Goal: Task Accomplishment & Management: Use online tool/utility

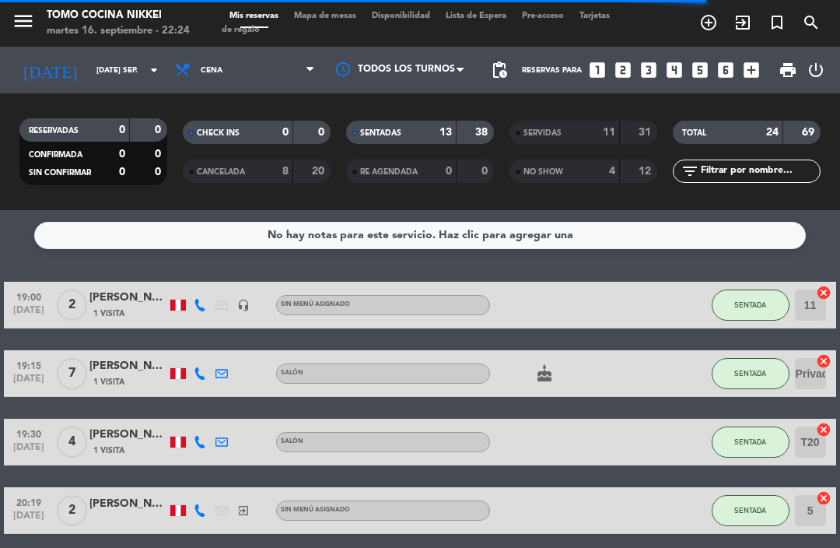
click at [346, 20] on span "Mapa de mesas" at bounding box center [325, 16] width 78 height 9
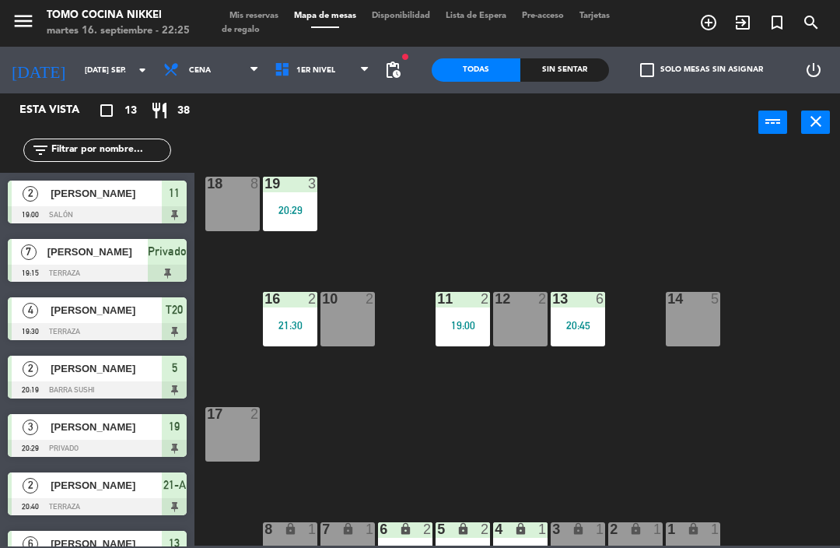
click at [360, 67] on span "1er Nivel" at bounding box center [322, 70] width 111 height 34
click at [341, 142] on ng-component "menu Tomo Cocina Nikkei martes 16. septiembre - 22:25 Mis reservas Mapa de mesa…" at bounding box center [420, 273] width 840 height 546
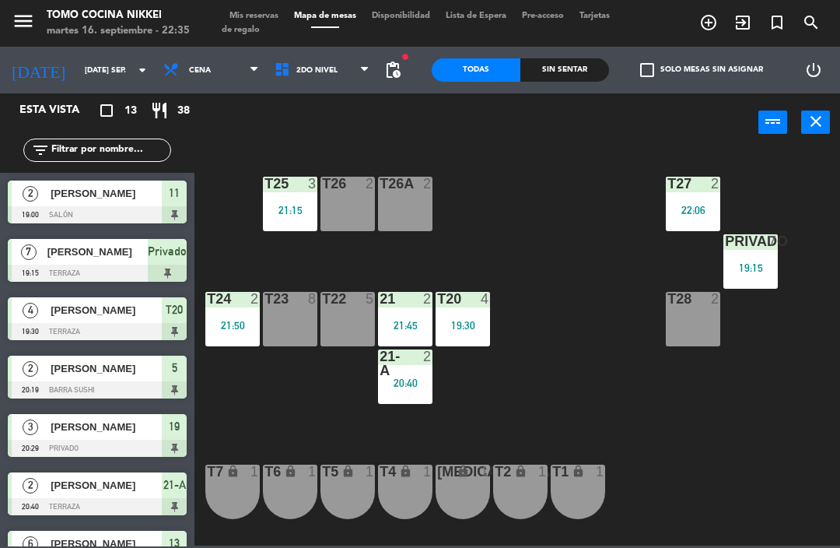
click at [270, 50] on div "1er Nivel 2do Nivel 2do Nivel 1er Nivel 2do Nivel" at bounding box center [322, 70] width 111 height 47
click at [268, 100] on div "power_input close" at bounding box center [477, 122] width 564 height 59
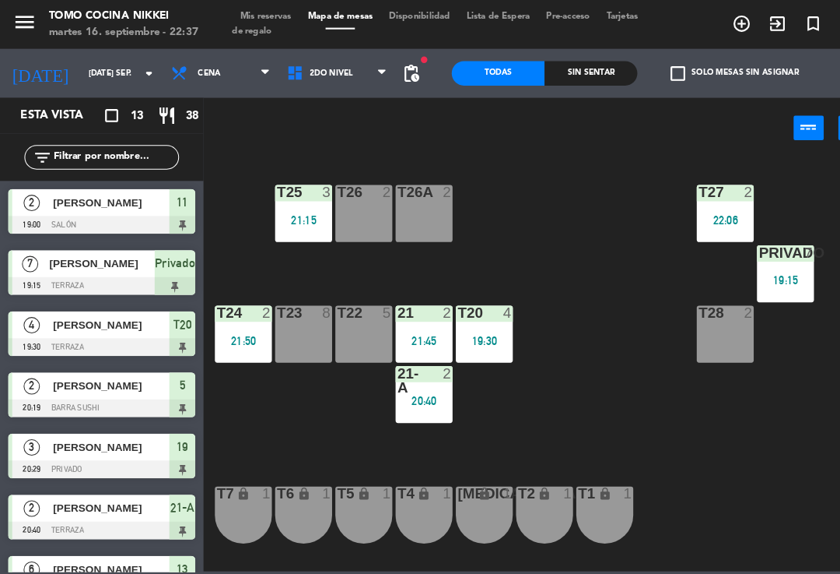
click at [492, 176] on div "T27 2 22:06 T25 3 21:15 T26A 2 T26 2 Privado 7 19:15 T24 2 21:50 T23 8 T22 5 21…" at bounding box center [521, 347] width 637 height 396
click at [757, 425] on div "T27 2 22:06 T25 3 21:15 T26A 2 T26 2 Privado 7 19:15 T24 2 21:50 T23 8 T22 5 21…" at bounding box center [521, 347] width 637 height 396
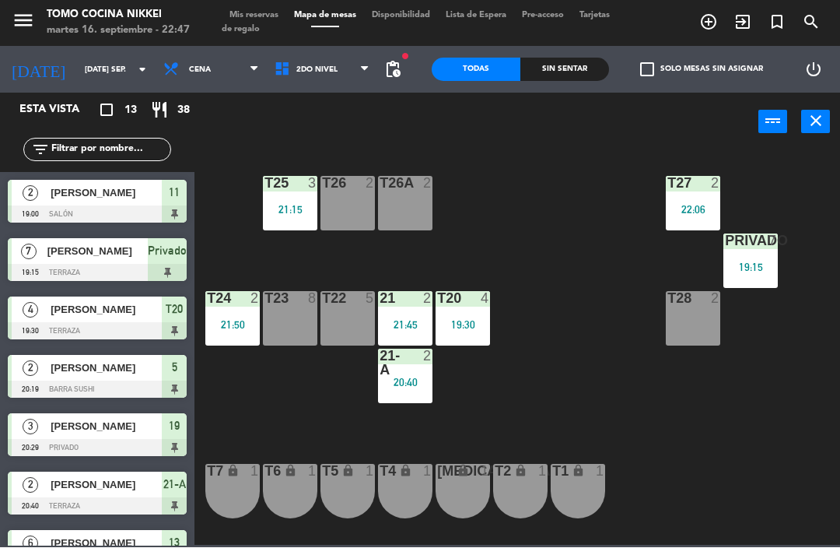
click at [531, 307] on div "T27 2 22:06 T25 3 21:15 T26A 2 T26 2 Privado 7 19:15 T24 2 21:50 T23 8 T22 5 21…" at bounding box center [521, 347] width 637 height 396
click at [738, 258] on div "Privado 7 19:15" at bounding box center [751, 261] width 54 height 54
click at [638, 403] on div "T27 2 22:06 T25 3 21:15 T26A 2 T26 2 Privado 7 19:15 T24 2 21:50 T23 8 T22 5 21…" at bounding box center [521, 347] width 637 height 396
click at [659, 412] on div "T27 2 22:06 T25 3 21:15 T26A 2 T26 2 Privado 7 19:15 T24 2 21:50 T23 8 T22 5 21…" at bounding box center [521, 347] width 637 height 396
click at [562, 313] on div "T27 2 22:06 T25 3 21:15 T26A 2 T26 2 Privado 7 19:15 T24 2 21:50 T23 8 T22 5 21…" at bounding box center [521, 347] width 637 height 396
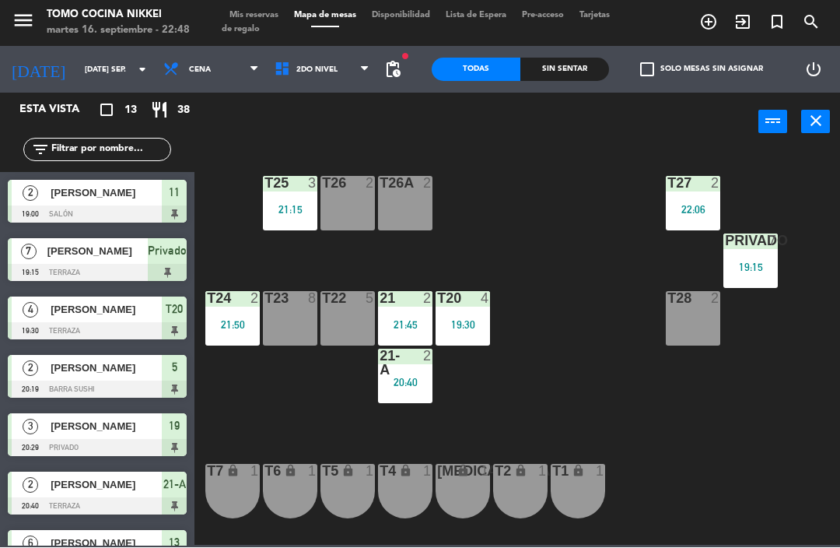
click at [327, 72] on span "2do Nivel" at bounding box center [322, 70] width 111 height 34
click at [347, 94] on ng-component "menu Tomo Cocina Nikkei martes 16. septiembre - 22:48 Mis reservas Mapa de mesa…" at bounding box center [420, 273] width 840 height 546
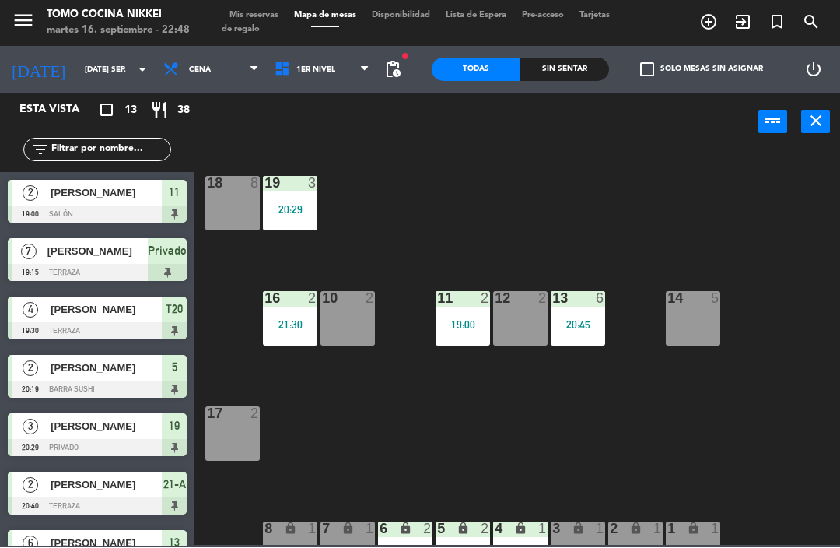
click at [490, 307] on div "11 2 19:00" at bounding box center [463, 319] width 54 height 54
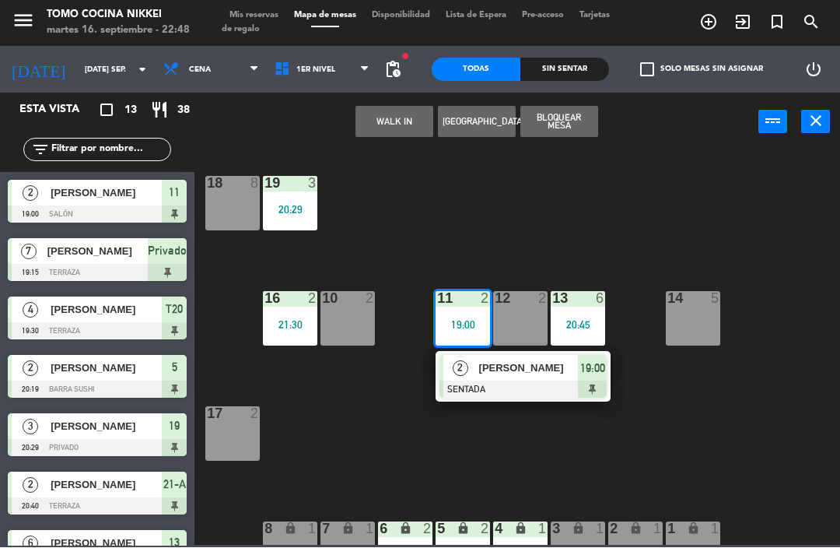
click at [514, 352] on div "2 [PERSON_NAME] SENTADA 19:00" at bounding box center [523, 377] width 175 height 51
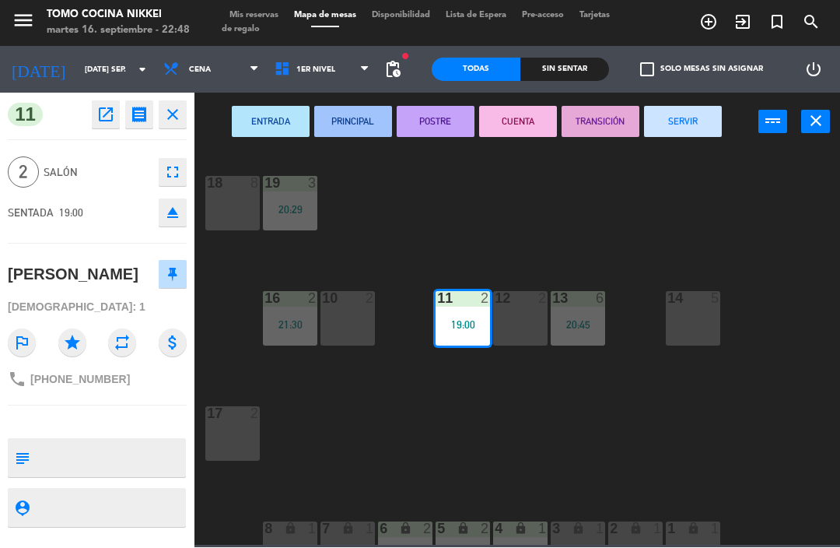
click at [708, 127] on button "SERVIR" at bounding box center [683, 122] width 78 height 31
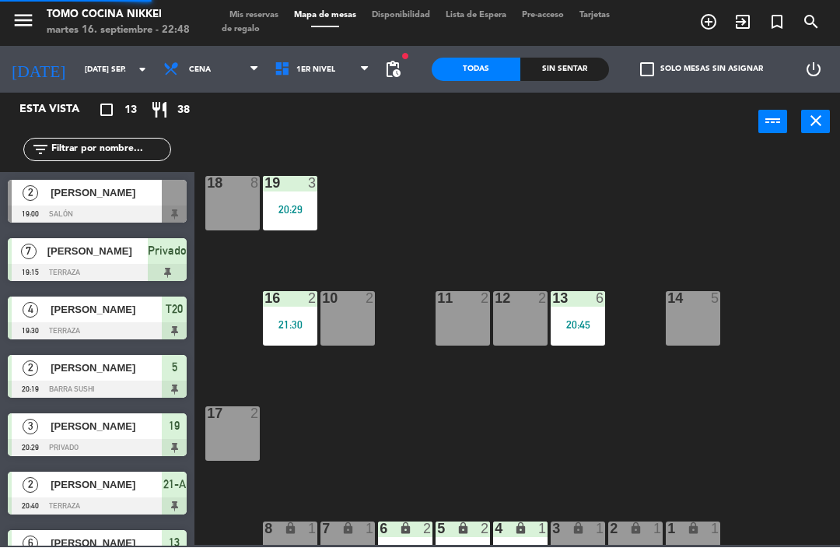
click at [706, 173] on div "18 8 19 3 20:29 16 2 21:30 10 2 11 2 12 2 13 6 20:45 14 5 17 2 7 lock 1 8 lock …" at bounding box center [521, 347] width 637 height 396
click at [371, 65] on span at bounding box center [369, 70] width 16 height 15
click at [360, 143] on ng-component "menu Tomo Cocina Nikkei martes 16. septiembre - 22:48 Mis reservas Mapa de mesa…" at bounding box center [420, 273] width 840 height 546
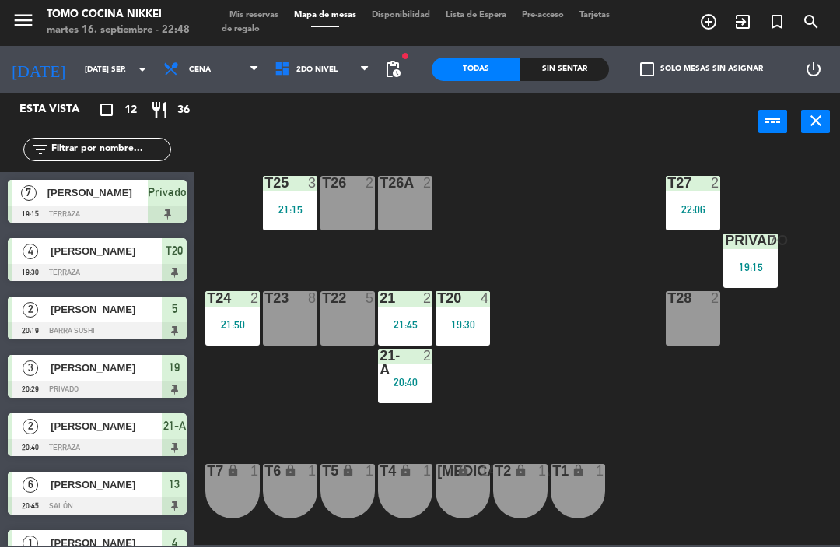
click at [769, 284] on div "Privado 7 19:15" at bounding box center [751, 261] width 54 height 54
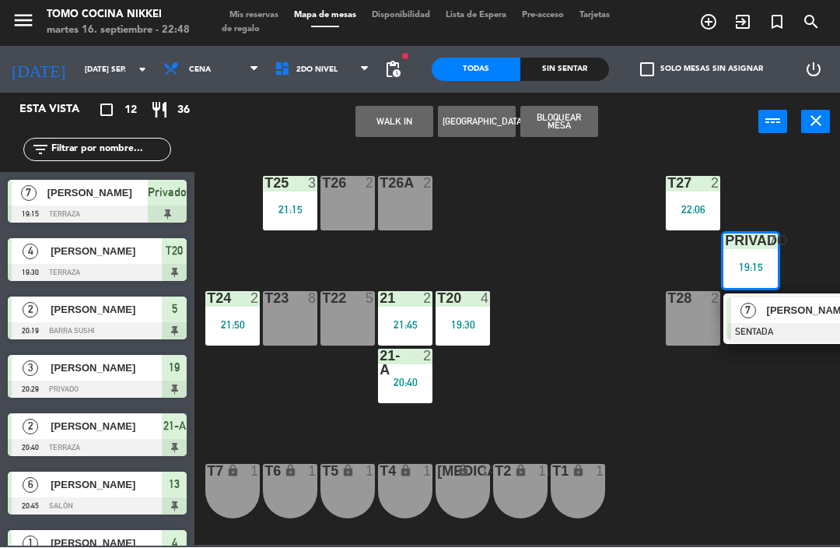
click at [777, 329] on div at bounding box center [811, 332] width 167 height 17
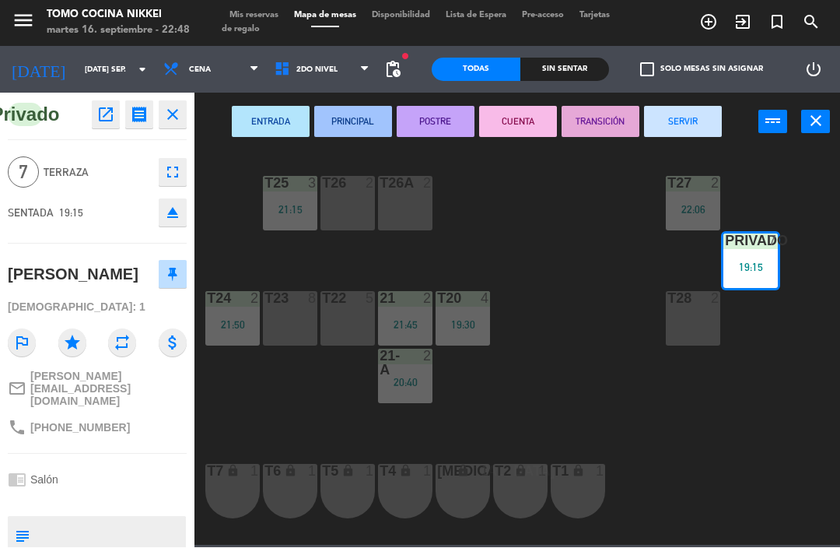
click at [700, 118] on button "SERVIR" at bounding box center [683, 122] width 78 height 31
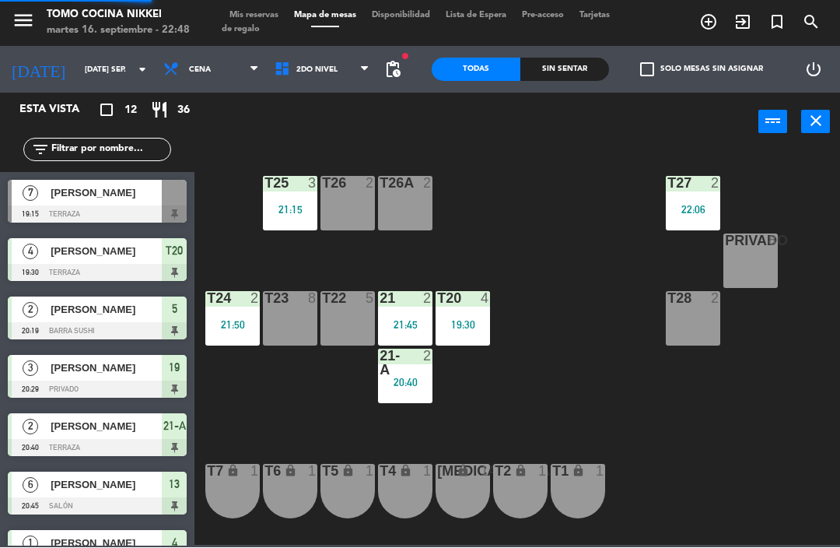
click at [597, 269] on div "T27 2 22:06 T25 3 21:15 T26A 2 T26 2 Privado 8 T24 2 21:50 T23 8 T22 5 21 2 21:…" at bounding box center [521, 347] width 637 height 396
click at [617, 321] on div "T27 2 22:06 T25 3 21:15 T26A 2 T26 2 Privado 8 T24 2 21:50 T23 8 T22 5 21 2 21:…" at bounding box center [521, 347] width 637 height 396
click at [268, 12] on span "Mis reservas" at bounding box center [254, 16] width 65 height 9
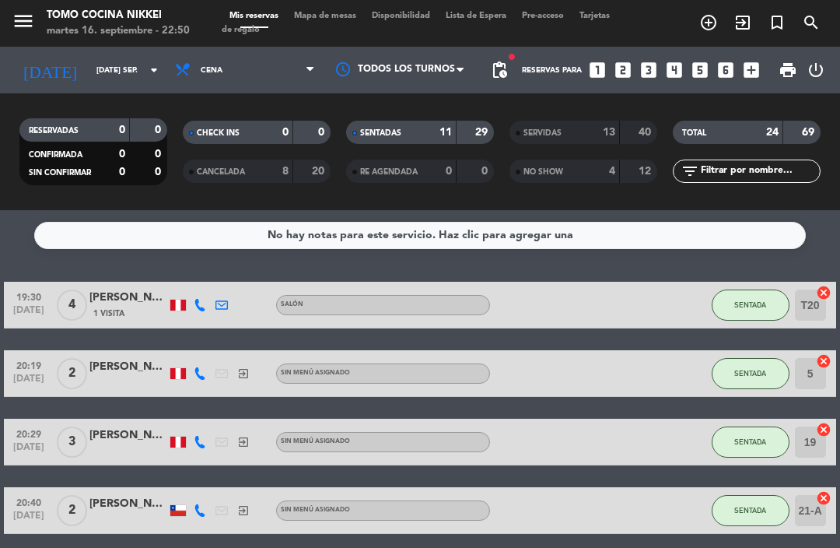
click at [609, 143] on div "SERVIDAS 13 40" at bounding box center [584, 132] width 148 height 23
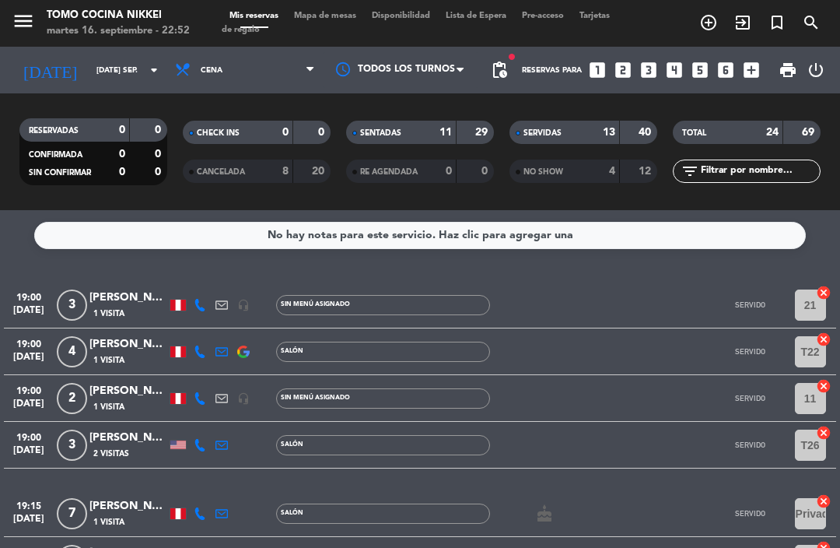
click at [326, 17] on span "Mapa de mesas" at bounding box center [325, 16] width 78 height 9
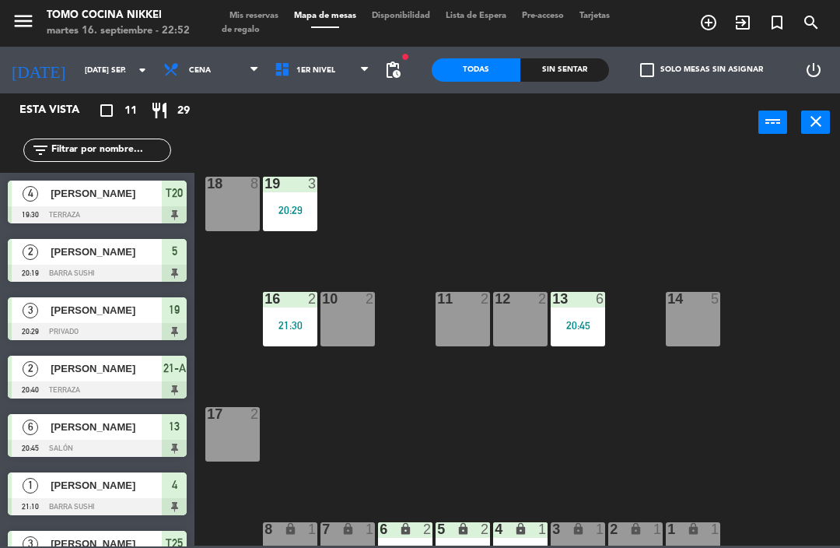
click at [273, 16] on span "Mis reservas" at bounding box center [254, 16] width 65 height 9
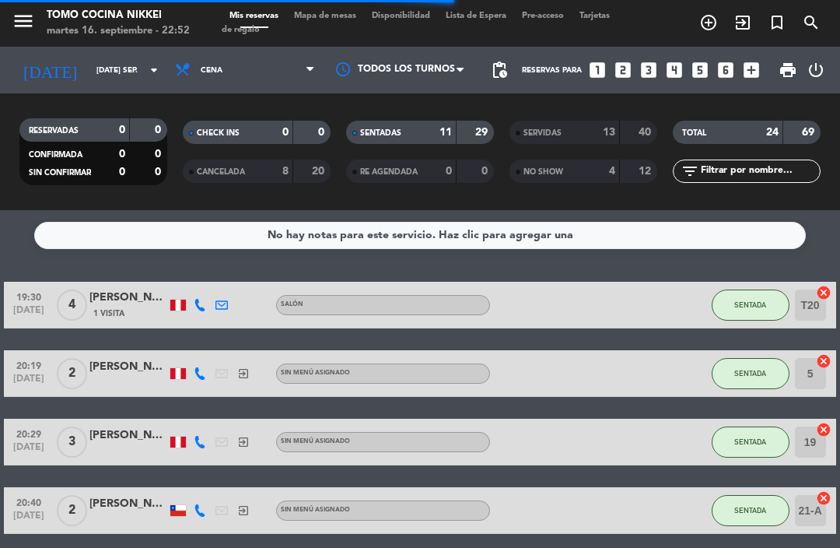
click at [651, 137] on strong "40" at bounding box center [647, 132] width 16 height 11
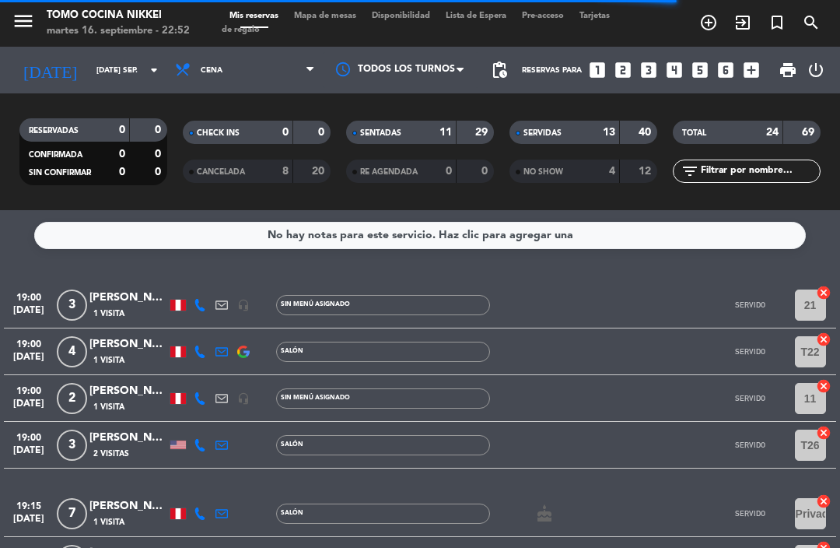
scroll to position [17, 0]
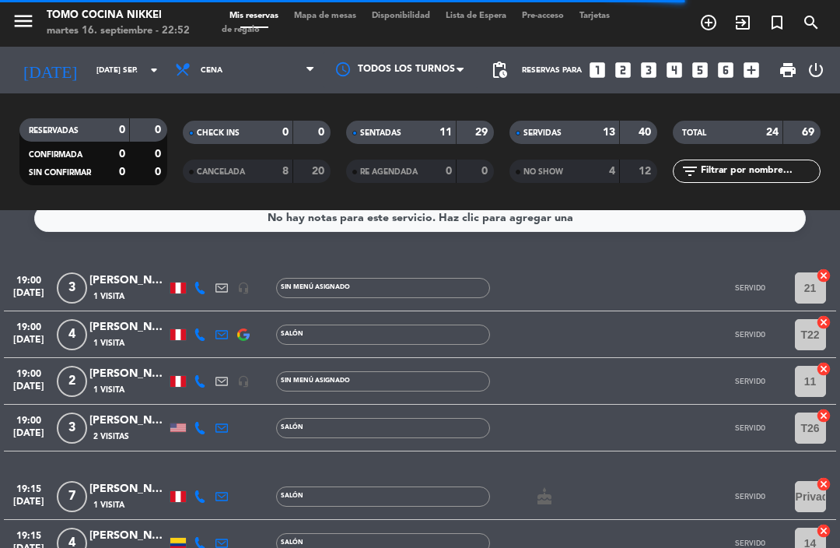
click at [107, 80] on input "[DATE] sep." at bounding box center [142, 70] width 107 height 24
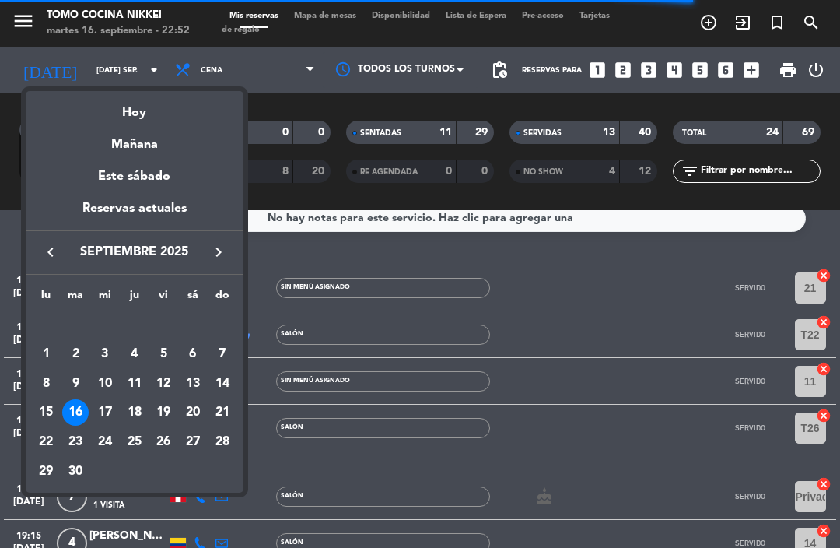
click at [173, 153] on div "Mañana" at bounding box center [135, 139] width 218 height 32
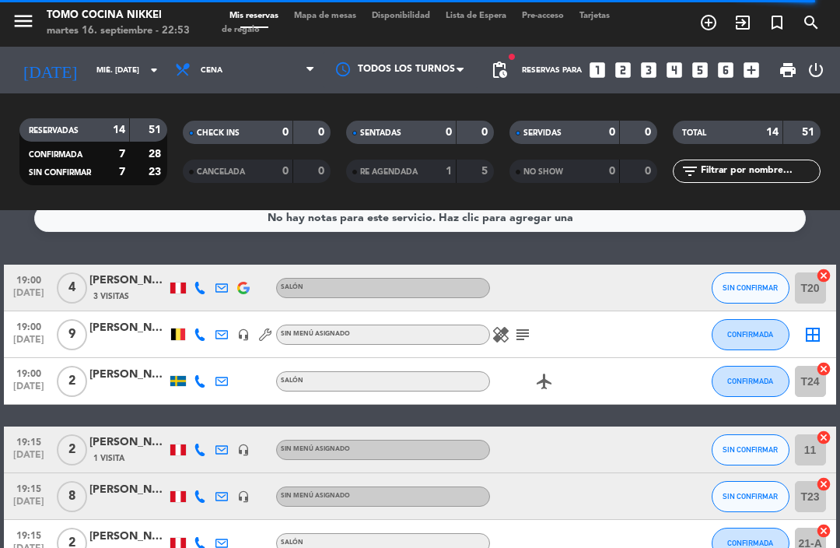
click at [299, 65] on span "Cena" at bounding box center [245, 70] width 156 height 34
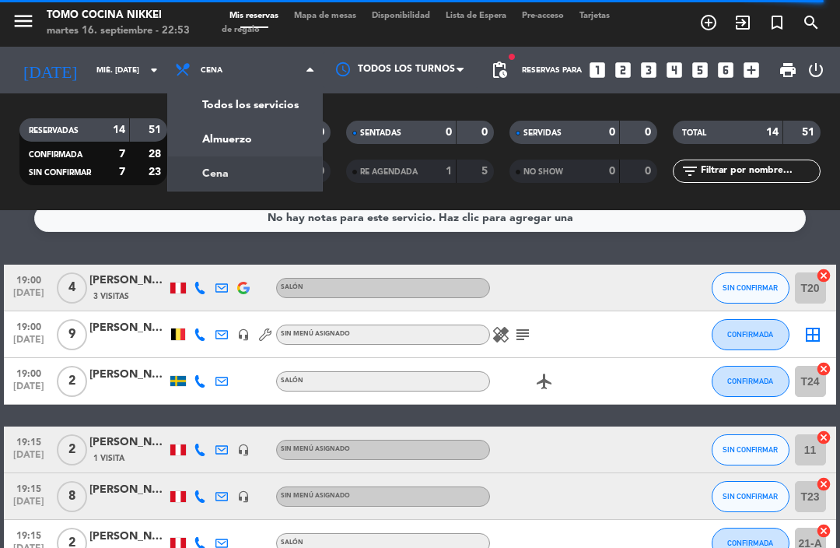
click at [285, 139] on div "menu Tomo Cocina Nikkei martes 16. septiembre - 22:53 Mis reservas Mapa de mesa…" at bounding box center [420, 105] width 840 height 210
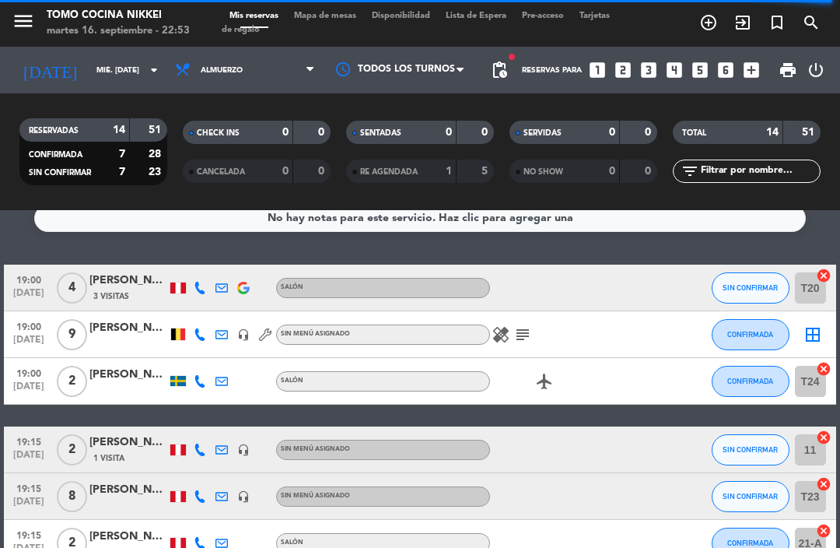
scroll to position [12, 0]
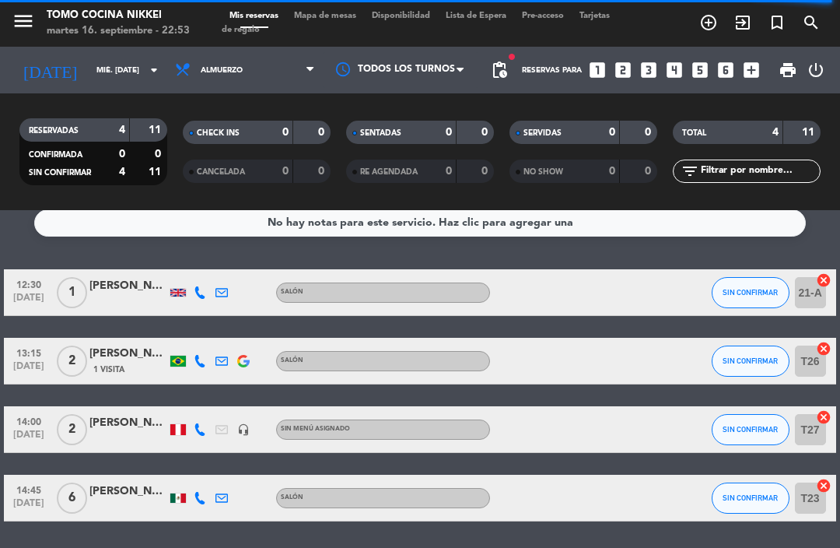
click at [781, 76] on span "print" at bounding box center [788, 70] width 19 height 19
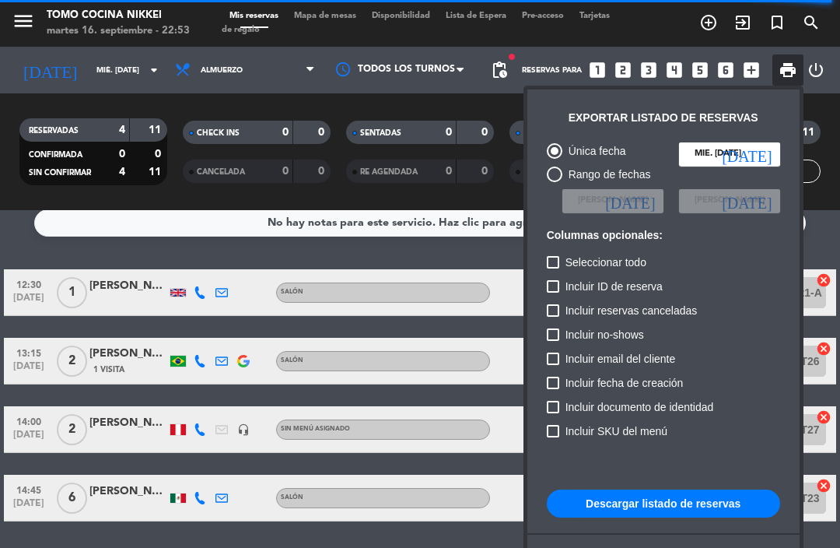
click at [305, 79] on div at bounding box center [420, 274] width 840 height 548
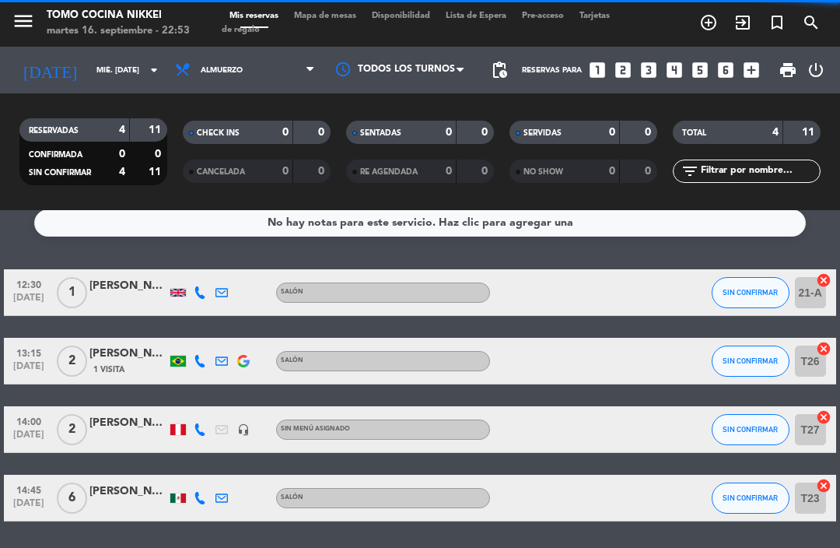
click at [298, 69] on span "Almuerzo" at bounding box center [245, 70] width 156 height 34
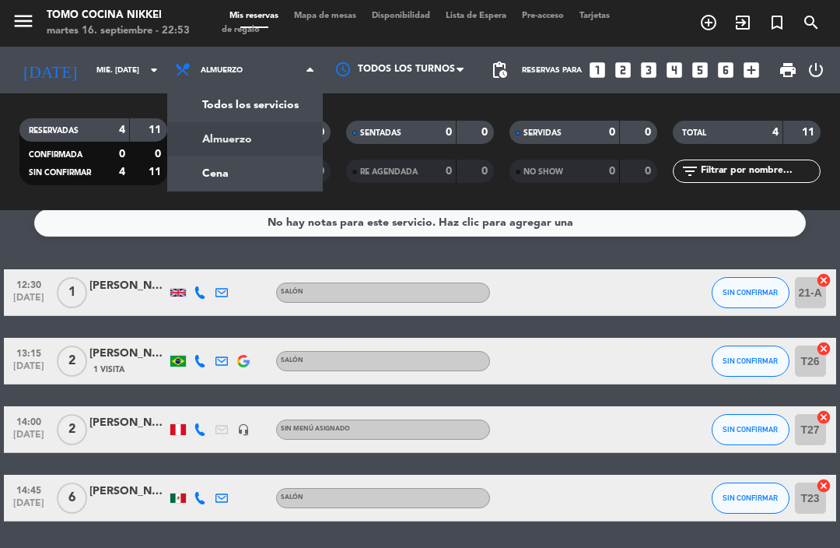
click at [293, 174] on div "menu Tomo Cocina Nikkei martes 16. septiembre - 22:53 Mis reservas Mapa de mesa…" at bounding box center [420, 105] width 840 height 210
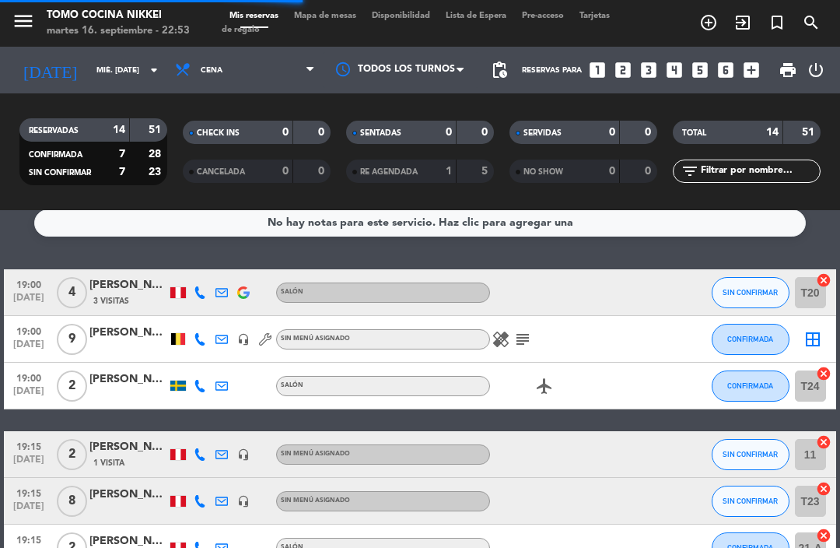
click at [779, 70] on span "print" at bounding box center [788, 70] width 19 height 19
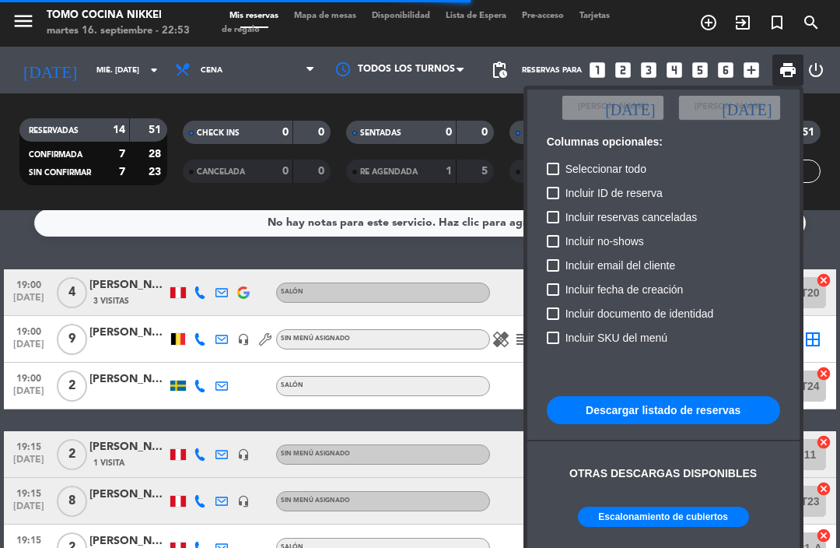
scroll to position [93, 0]
click at [683, 517] on button "Escalonamiento de cubiertos" at bounding box center [663, 517] width 171 height 20
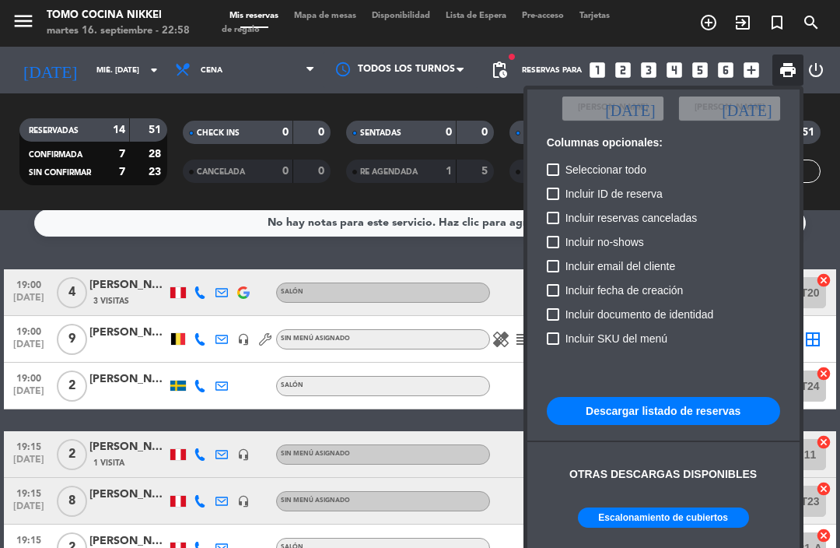
click at [323, 20] on div at bounding box center [420, 274] width 840 height 548
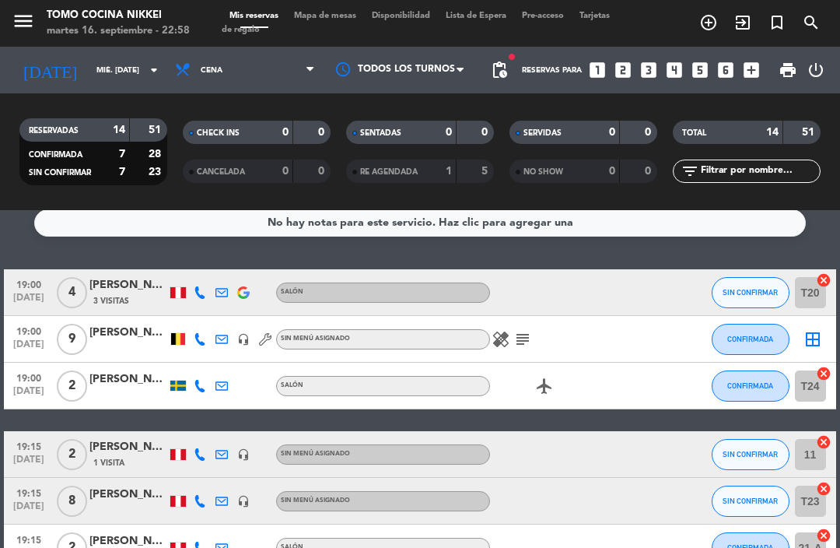
click at [93, 71] on input "mié. [DATE]" at bounding box center [142, 70] width 107 height 24
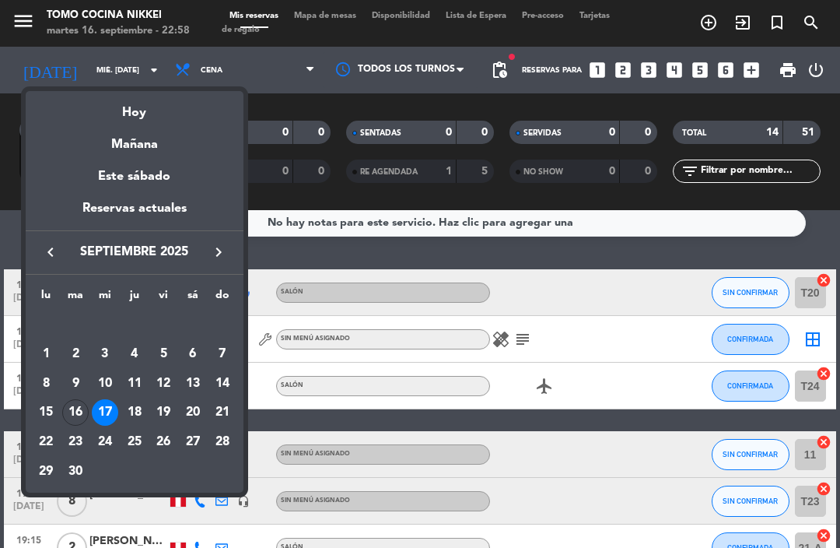
click at [149, 100] on div "Hoy" at bounding box center [135, 107] width 218 height 32
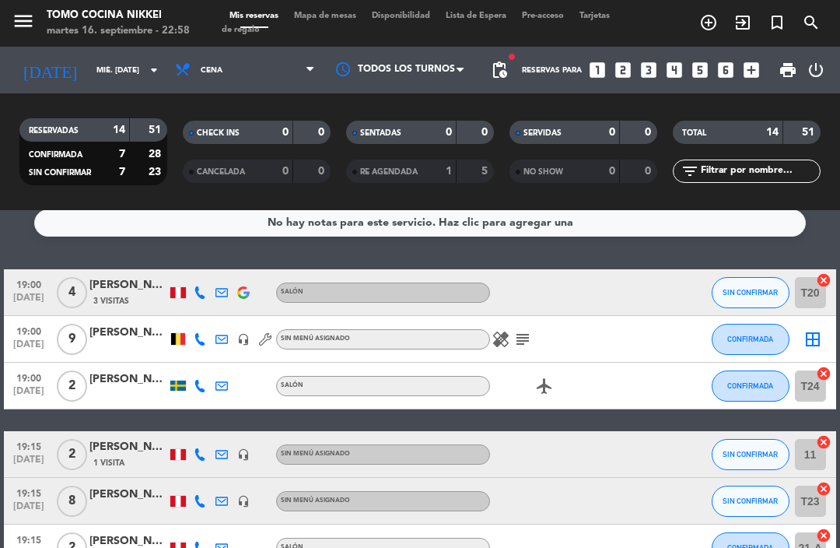
type input "[DATE] sep."
click at [298, 30] on span "Tarjetas de regalo" at bounding box center [416, 23] width 388 height 23
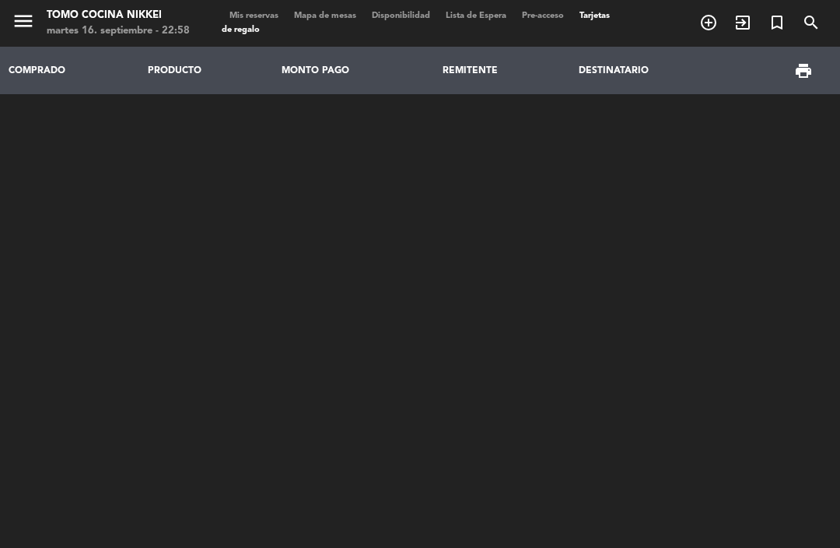
click at [346, 16] on span "Mapa de mesas" at bounding box center [325, 16] width 78 height 9
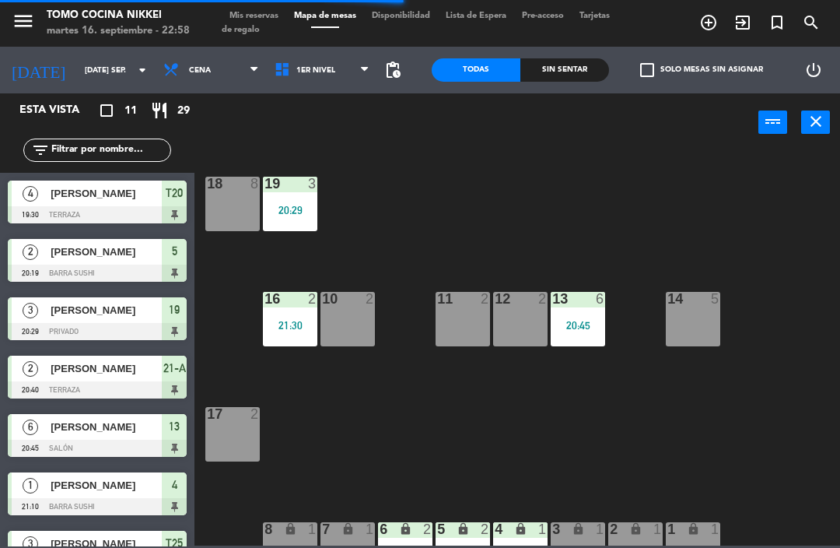
click at [336, 82] on span "1er Nivel" at bounding box center [322, 70] width 111 height 34
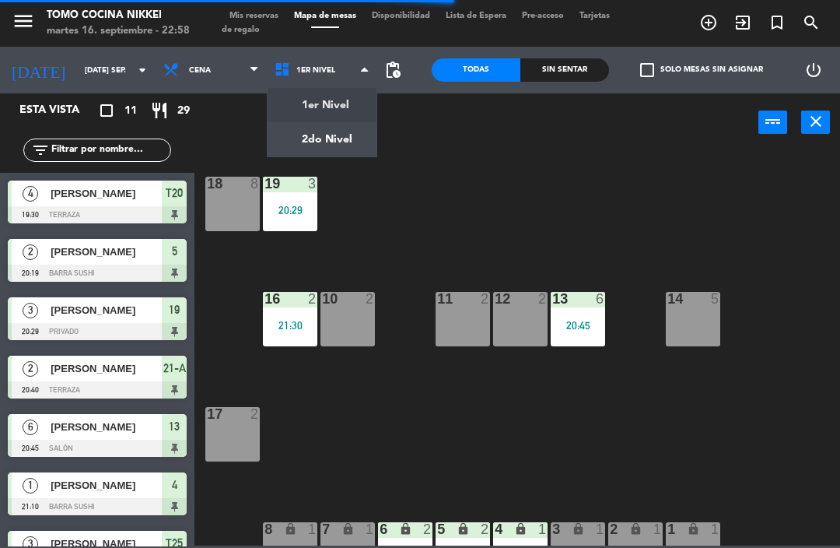
click at [583, 454] on div "18 8 19 3 20:29 16 2 21:30 10 2 11 2 12 2 13 6 20:45 14 5 17 2 7 lock 1 8 lock …" at bounding box center [521, 347] width 637 height 396
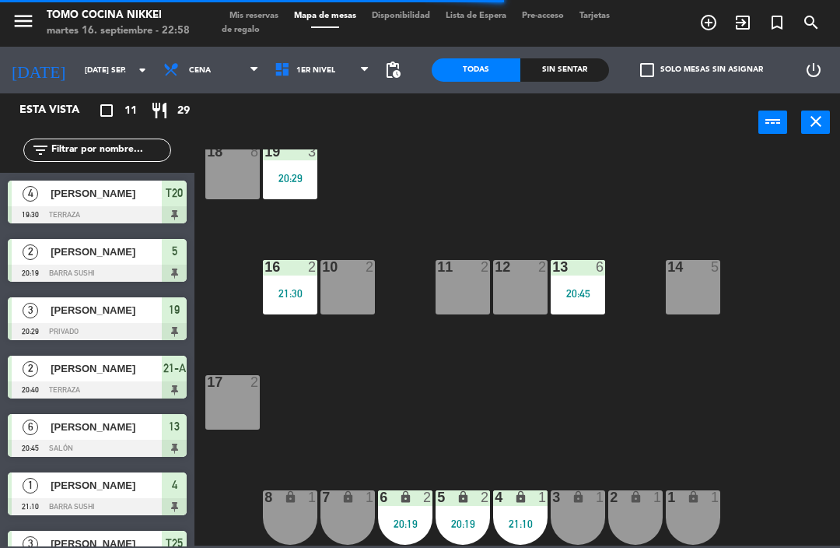
scroll to position [32, 0]
click at [525, 520] on div "21:10" at bounding box center [520, 523] width 54 height 11
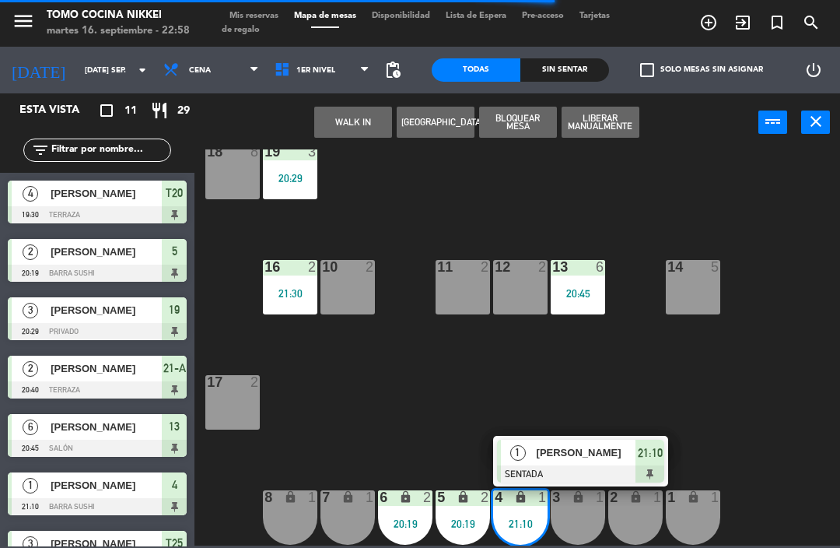
click at [617, 465] on div at bounding box center [580, 473] width 167 height 17
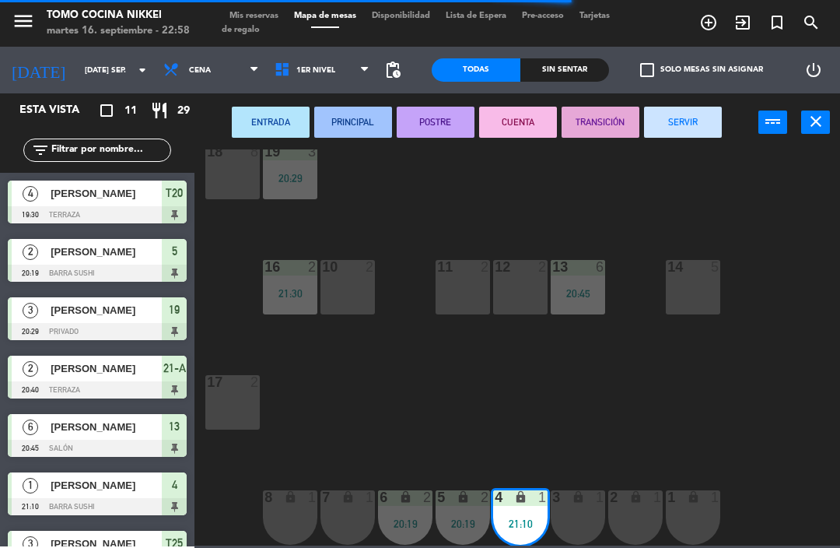
click at [665, 112] on button "SERVIR" at bounding box center [683, 122] width 78 height 31
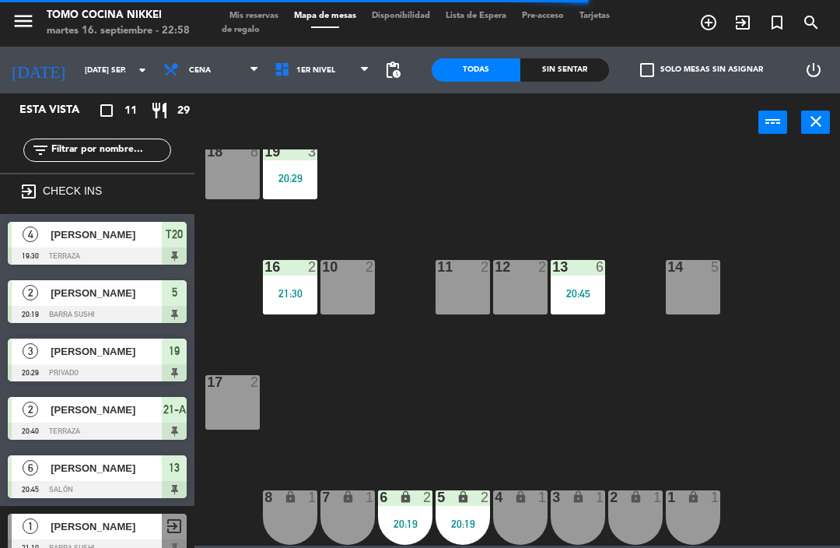
scroll to position [0, 0]
click at [447, 499] on div "5" at bounding box center [437, 497] width 26 height 15
click at [589, 423] on div "18 8 19 3 20:29 16 2 21:30 10 2 11 2 12 2 13 6 20:45 14 5 17 2 7 lock 1 8 lock …" at bounding box center [521, 347] width 637 height 396
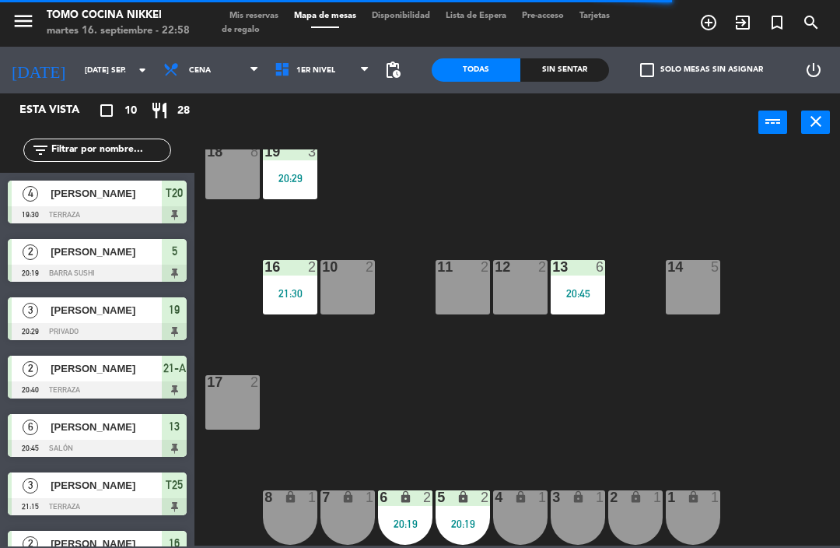
click at [572, 452] on div "18 8 19 3 20:29 16 2 21:30 10 2 11 2 12 2 13 6 20:45 14 5 17 2 7 lock 1 8 lock …" at bounding box center [521, 347] width 637 height 396
click at [451, 515] on div "5 lock 2 20:19" at bounding box center [463, 517] width 54 height 54
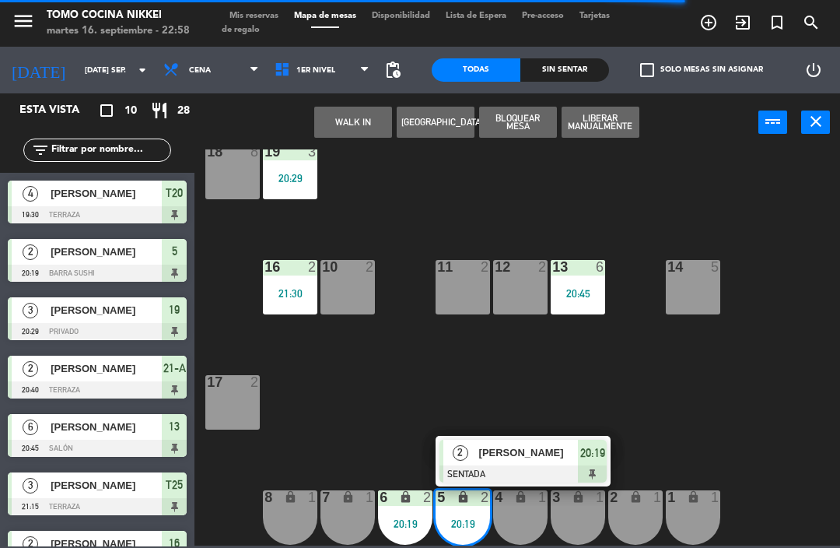
click at [555, 455] on span "[PERSON_NAME]" at bounding box center [529, 452] width 100 height 16
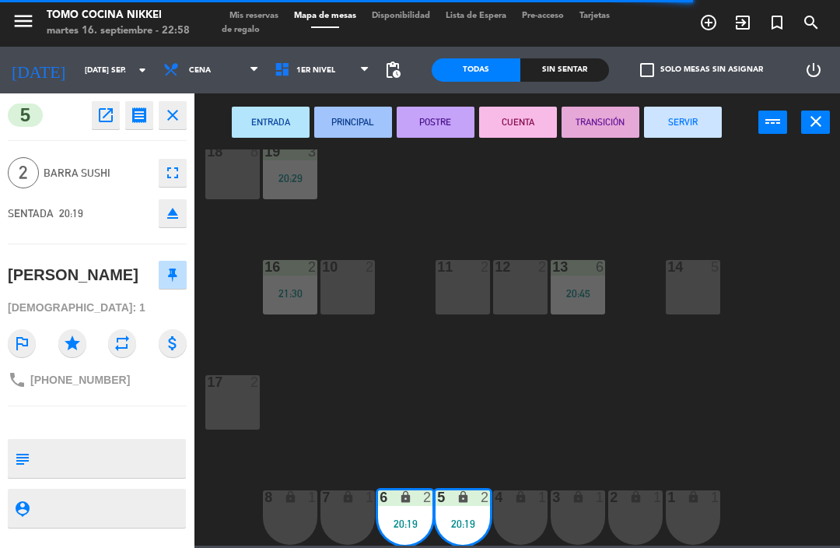
click at [672, 135] on button "SERVIR" at bounding box center [683, 122] width 78 height 31
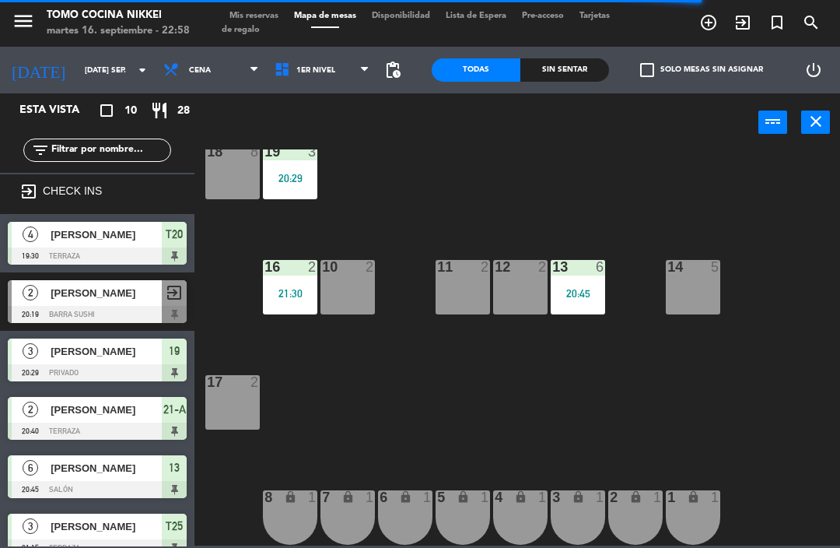
click at [299, 180] on div "20:29" at bounding box center [290, 178] width 54 height 11
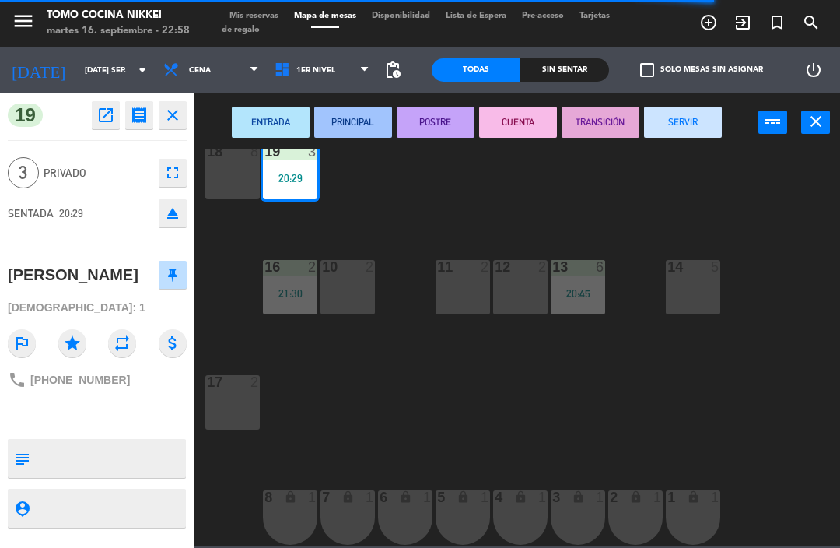
click at [697, 131] on button "SERVIR" at bounding box center [683, 122] width 78 height 31
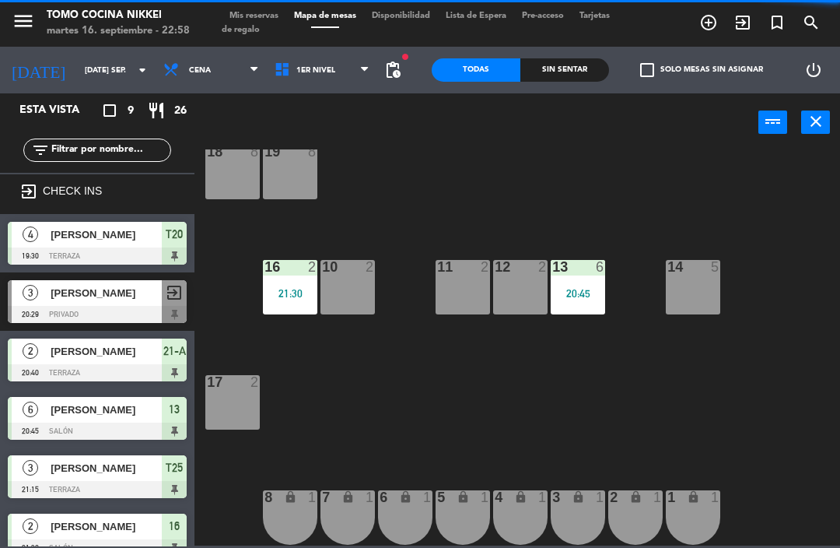
click at [340, 70] on span "1er Nivel" at bounding box center [322, 70] width 111 height 34
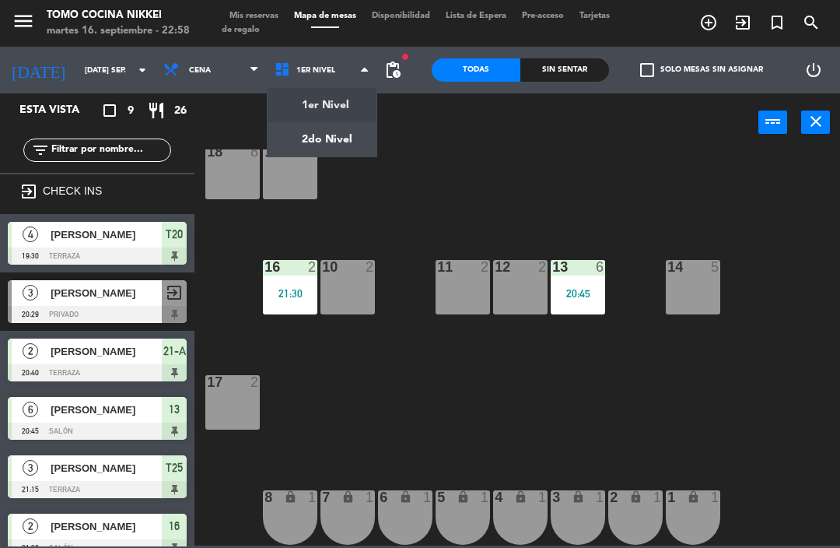
click at [342, 148] on ng-component "menu Tomo Cocina Nikkei martes 16. septiembre - 22:58 Mis reservas Mapa de mesa…" at bounding box center [420, 273] width 840 height 546
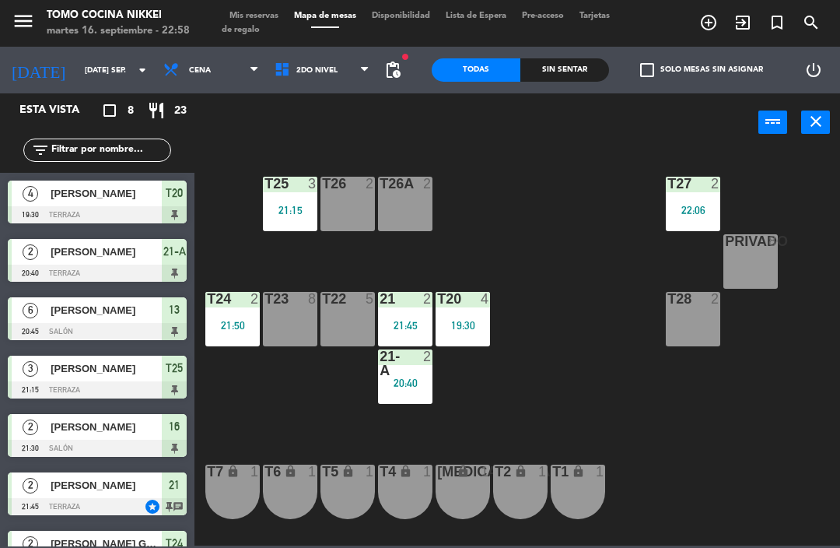
click at [287, 216] on div "21:15" at bounding box center [290, 210] width 54 height 11
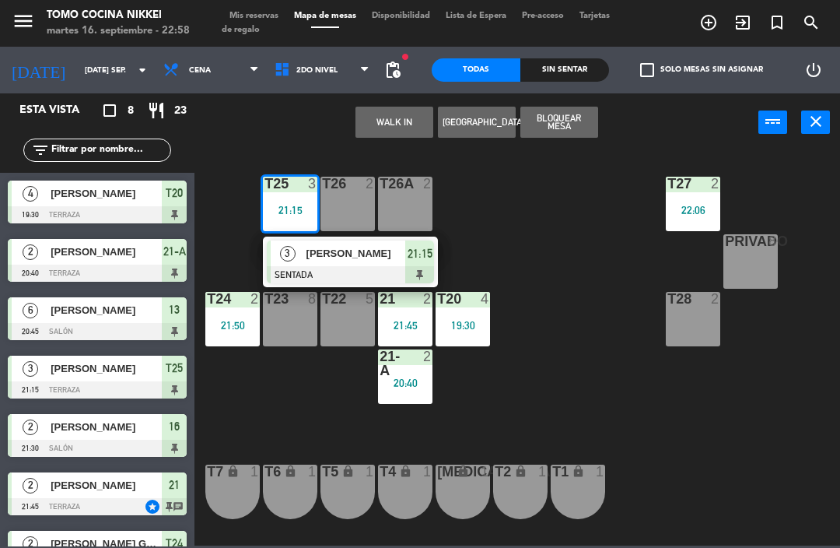
click at [416, 268] on div at bounding box center [350, 274] width 167 height 17
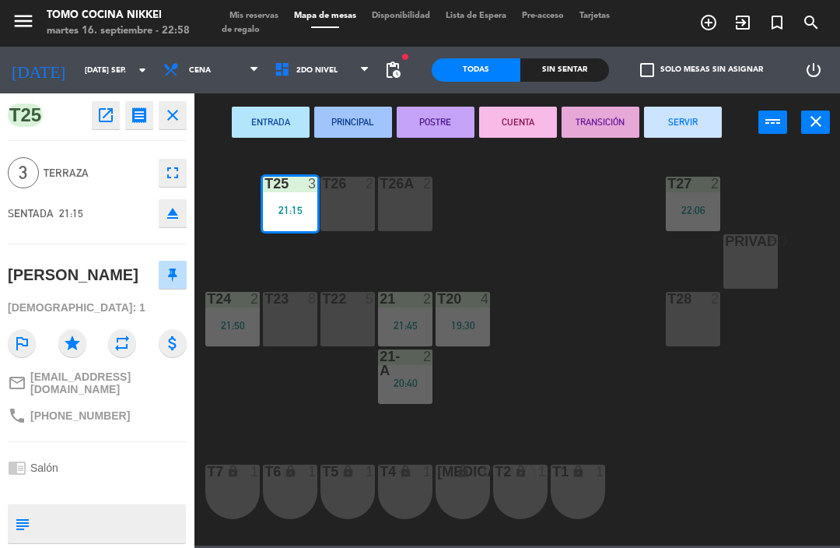
click at [690, 133] on button "SERVIR" at bounding box center [683, 122] width 78 height 31
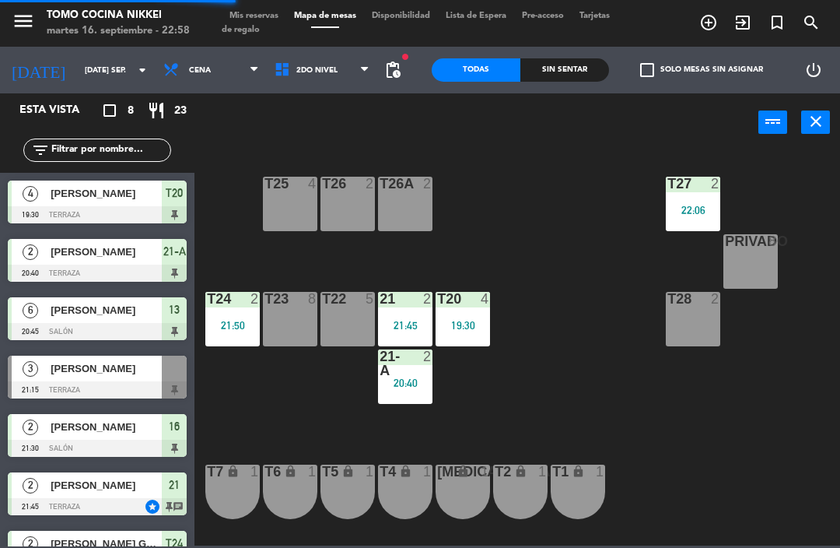
click at [476, 314] on div "T20 4 19:30" at bounding box center [463, 319] width 54 height 54
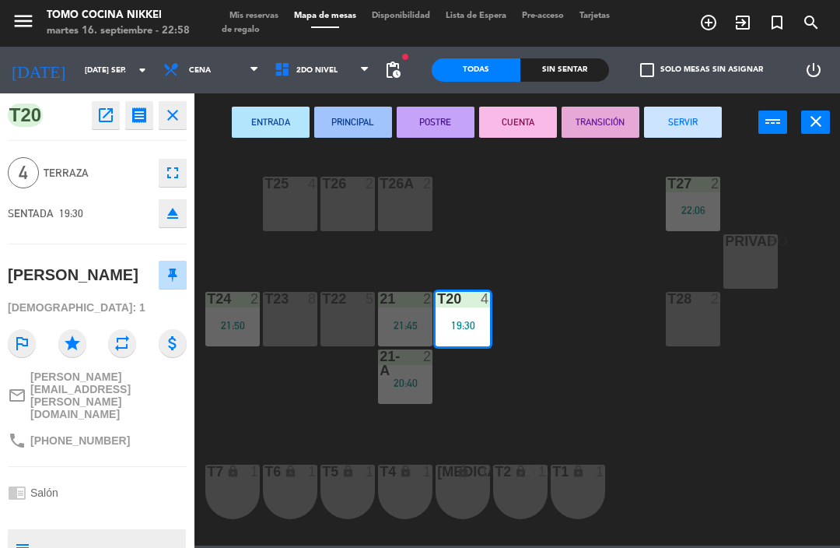
click at [694, 123] on button "SERVIR" at bounding box center [683, 122] width 78 height 31
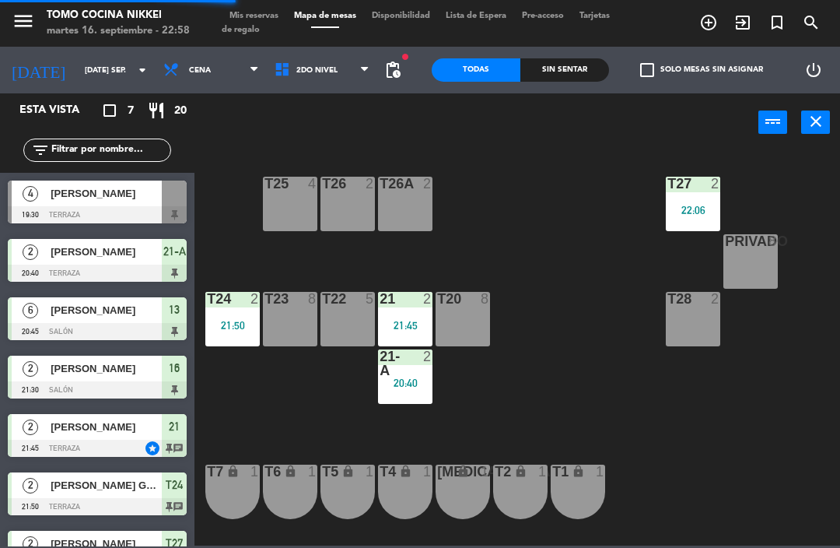
click at [403, 402] on div "21-A 2 20:40" at bounding box center [405, 376] width 54 height 54
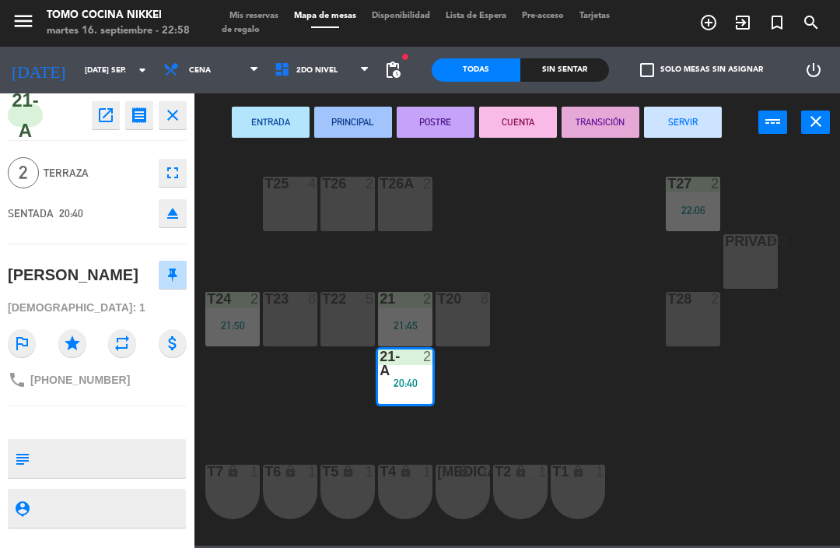
click at [714, 123] on button "SERVIR" at bounding box center [683, 122] width 78 height 31
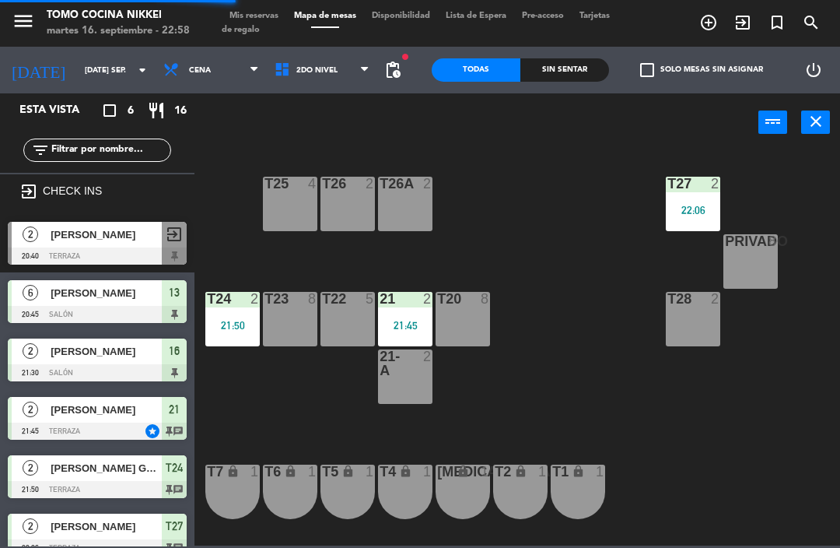
click at [664, 416] on div "T27 2 22:06 T25 4 T26A 2 T26 2 Privado 8 T24 2 21:50 T23 8 T22 5 21 2 21:45 T20…" at bounding box center [521, 347] width 637 height 396
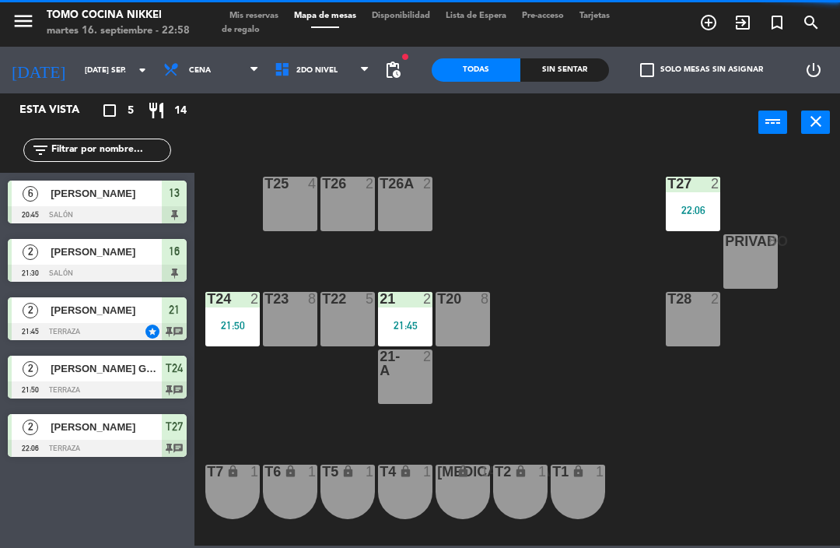
click at [538, 411] on div "T27 2 22:06 T25 4 T26A 2 T26 2 Privado 8 T24 2 21:50 T23 8 T22 5 21 2 21:45 T20…" at bounding box center [521, 347] width 637 height 396
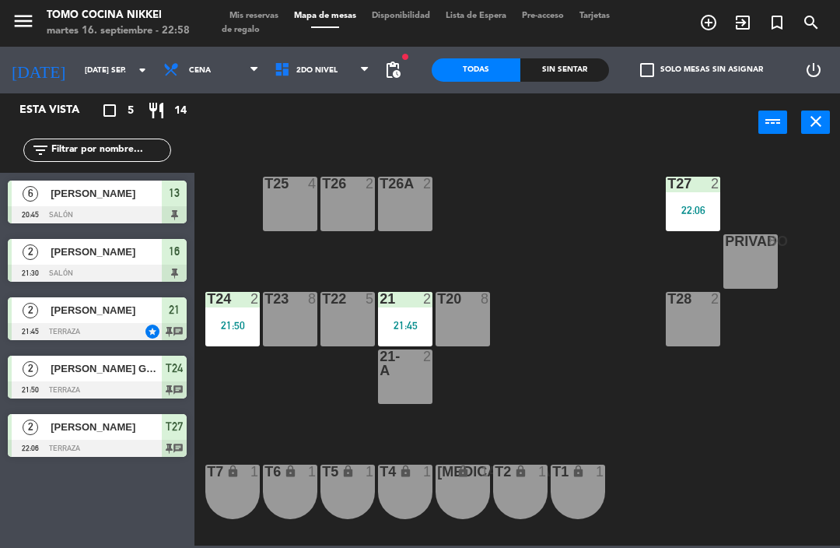
click at [578, 237] on div "T27 2 22:06 T25 4 T26A 2 T26 2 Privado 8 T24 2 21:50 T23 8 T22 5 21 2 21:45 T20…" at bounding box center [521, 347] width 637 height 396
click at [273, 18] on span "Mis reservas" at bounding box center [254, 16] width 65 height 9
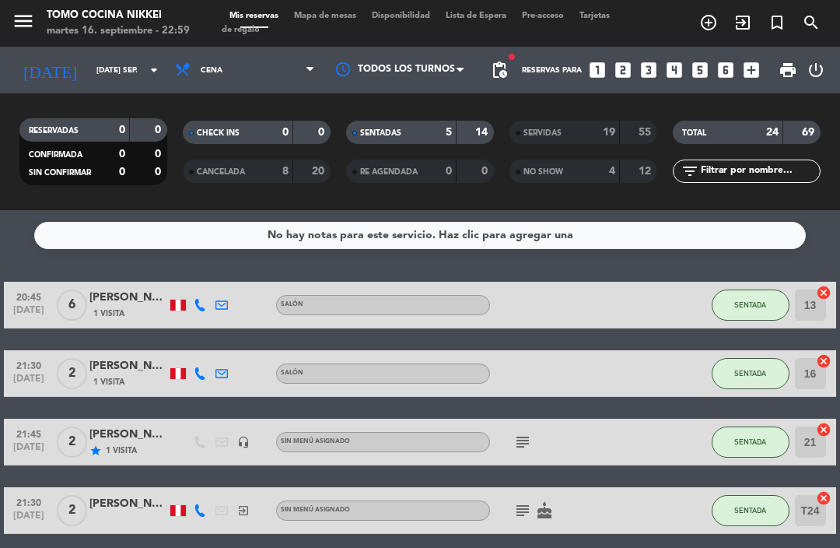
click at [118, 81] on input "[DATE] sep." at bounding box center [142, 70] width 107 height 24
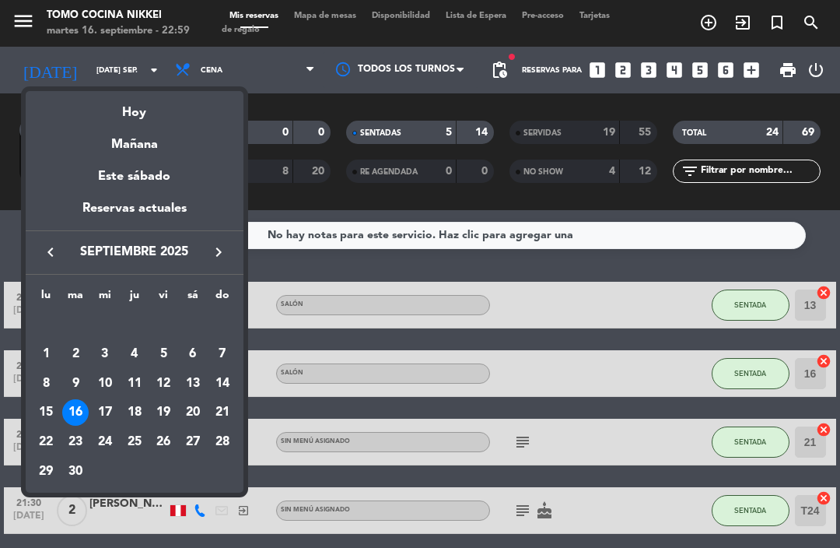
click at [151, 93] on div "Hoy" at bounding box center [135, 107] width 218 height 32
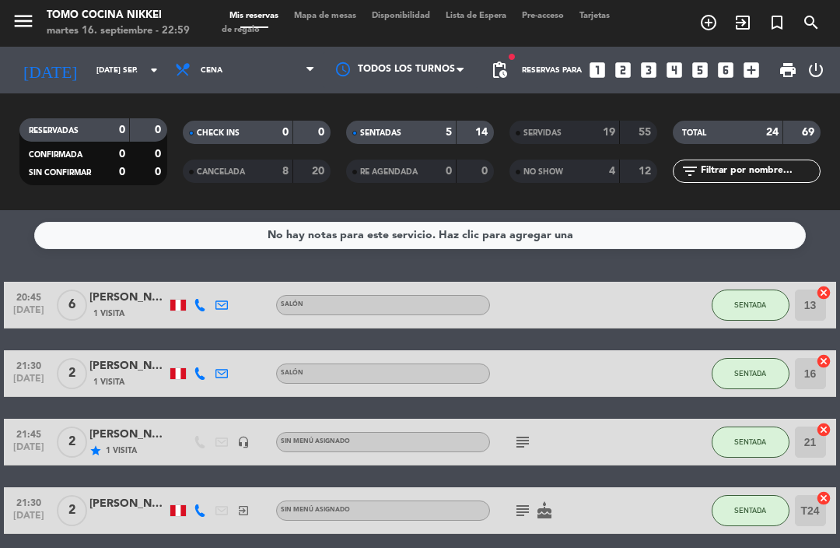
click at [102, 58] on input "[DATE] sep." at bounding box center [142, 70] width 107 height 24
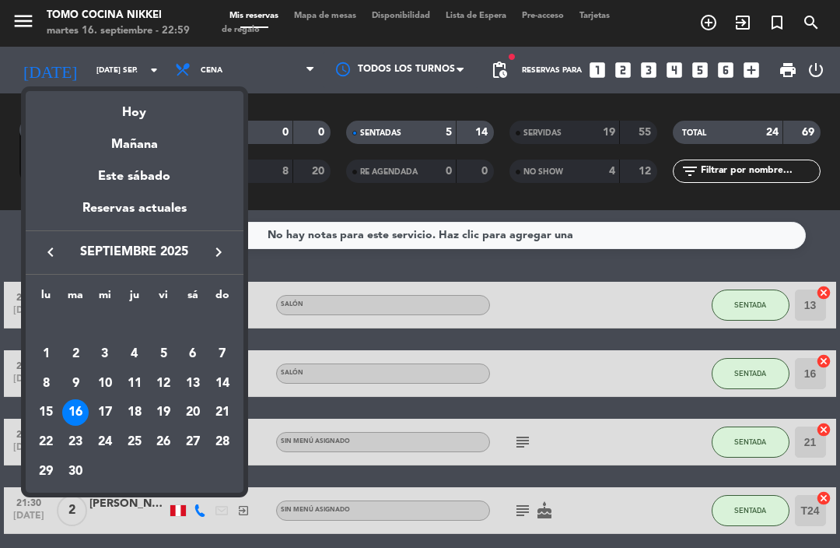
click at [152, 130] on div "Mañana" at bounding box center [135, 139] width 218 height 32
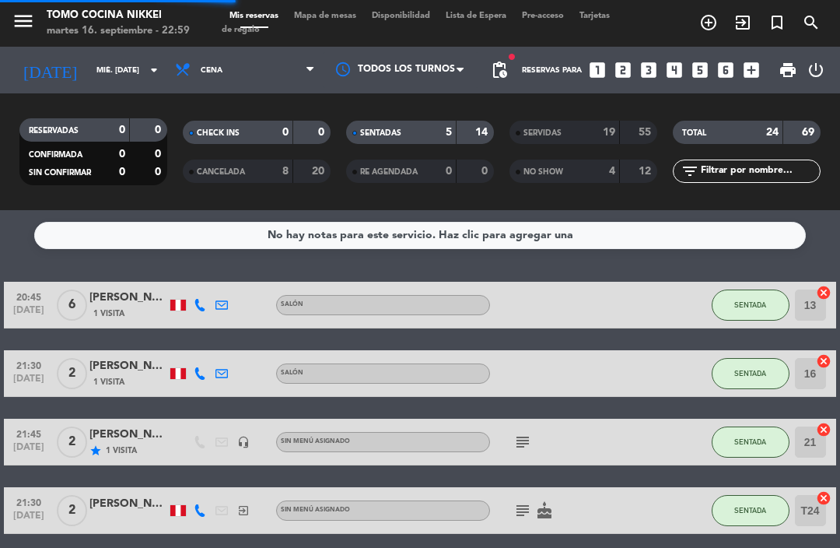
click at [118, 97] on div "RESERVADAS 0 0 CONFIRMADA 0 0 SIN CONFIRMAR 0 0 CHECK INS 0 0 CANCELADA 8 20 SE…" at bounding box center [420, 151] width 840 height 117
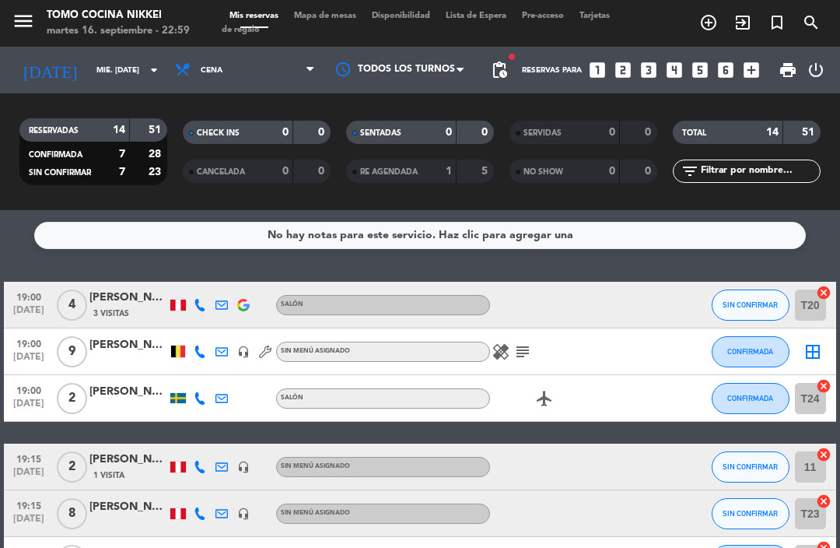
click at [515, 360] on icon "subject" at bounding box center [523, 351] width 19 height 19
click at [502, 353] on icon "healing" at bounding box center [501, 351] width 19 height 19
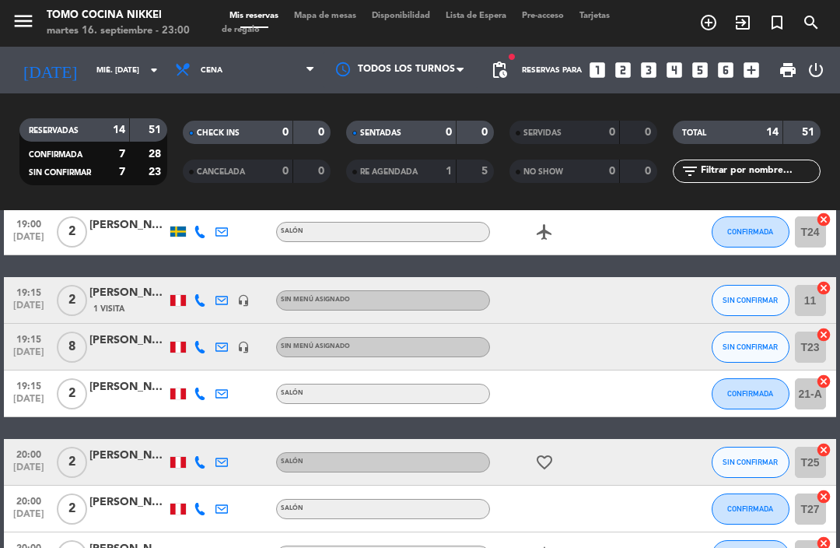
scroll to position [325, 0]
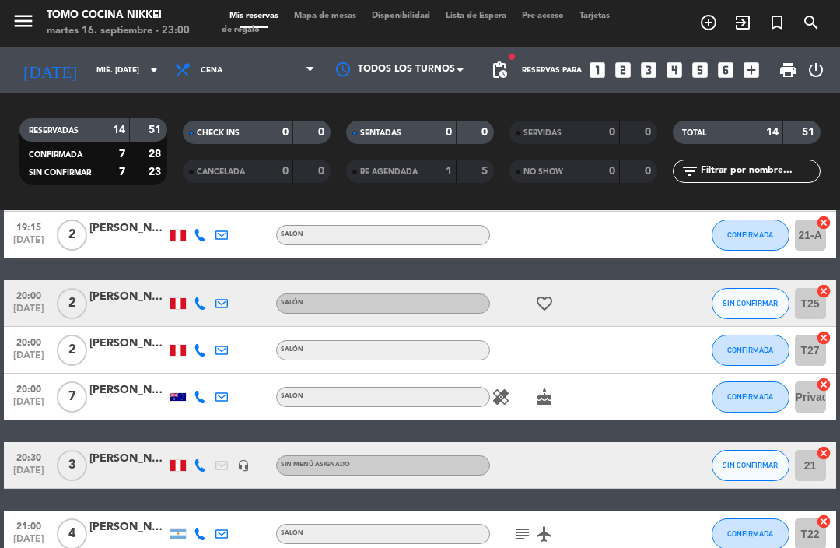
click at [505, 402] on icon "healing" at bounding box center [501, 397] width 19 height 19
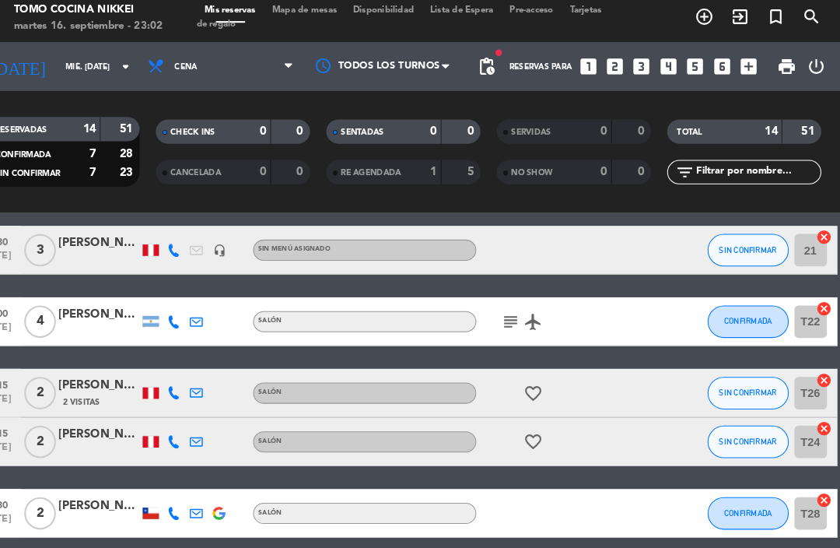
scroll to position [-5, 0]
click at [804, 132] on div "RESERVADAS 14 51 CONFIRMADA 7 28 SIN CONFIRMAR 7 23 CHECK INS 0 0 CANCELADA 0 0…" at bounding box center [420, 152] width 840 height 86
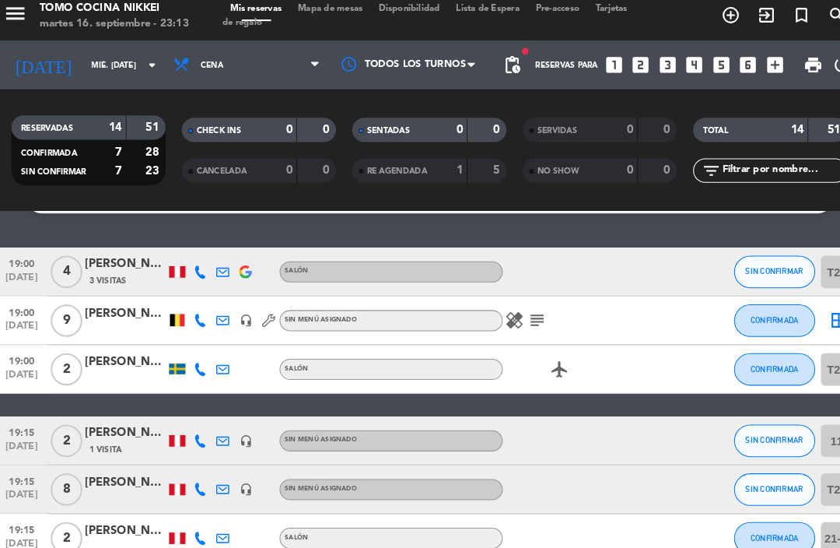
click at [89, 72] on input "mié. [DATE]" at bounding box center [142, 70] width 107 height 24
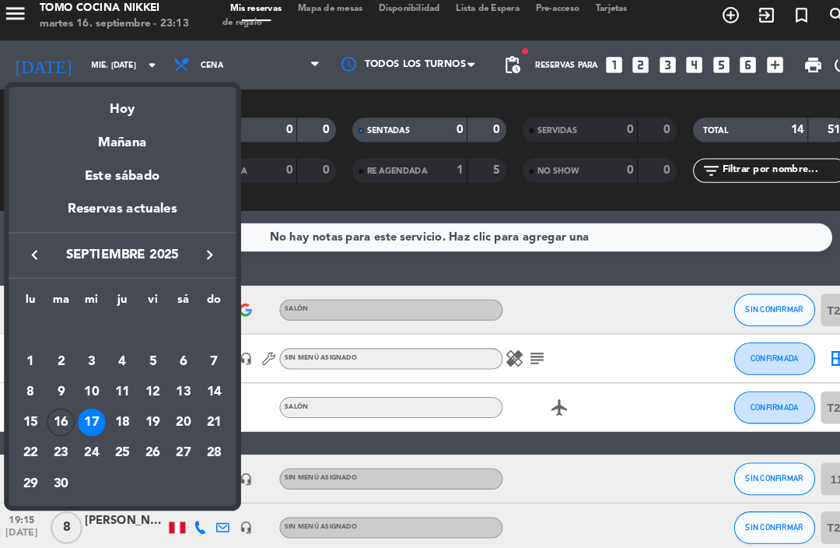
click at [124, 99] on div "Hoy" at bounding box center [126, 107] width 218 height 32
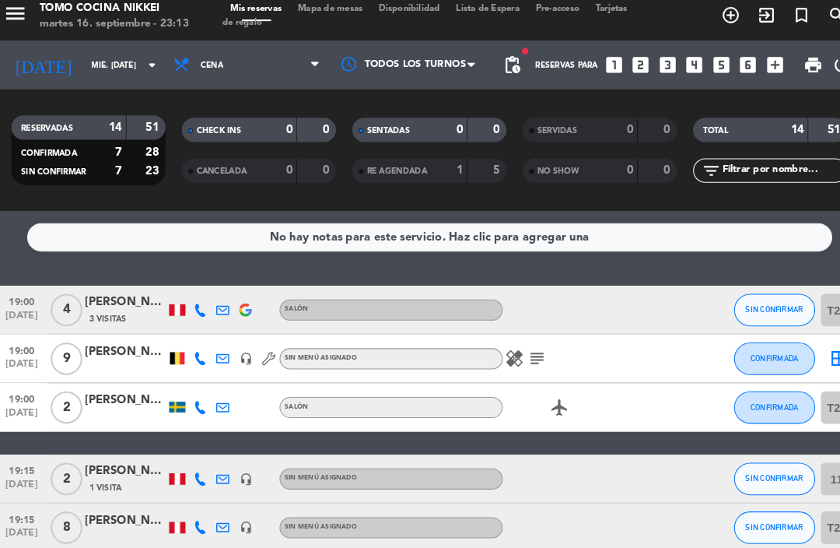
type input "[DATE] sep."
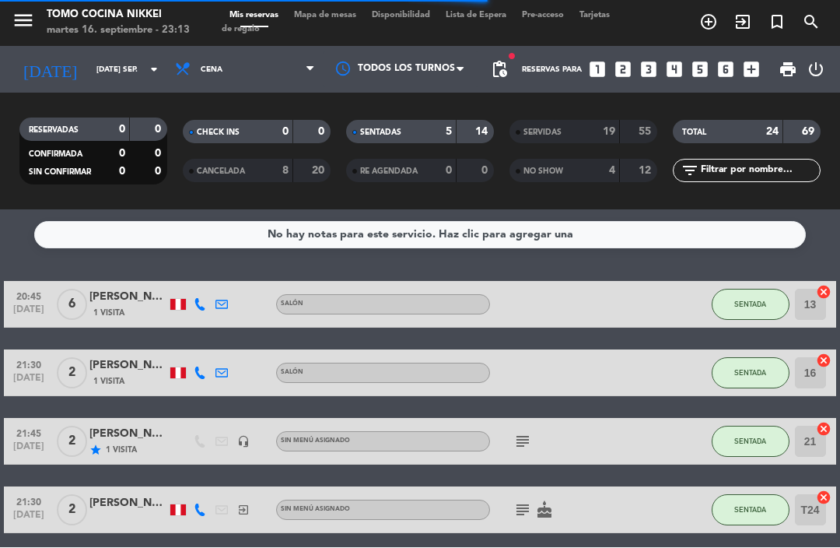
click at [756, 377] on span "SENTADA" at bounding box center [751, 373] width 32 height 9
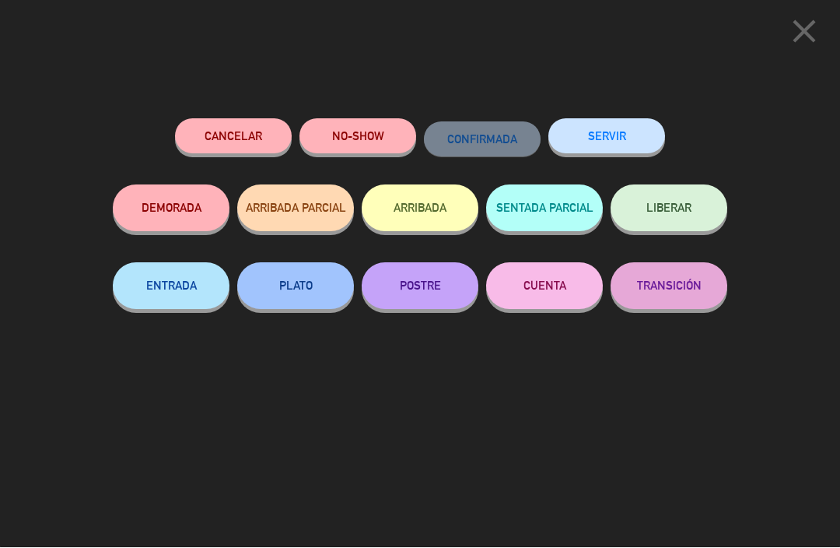
click at [635, 137] on button "SERVIR" at bounding box center [607, 136] width 117 height 35
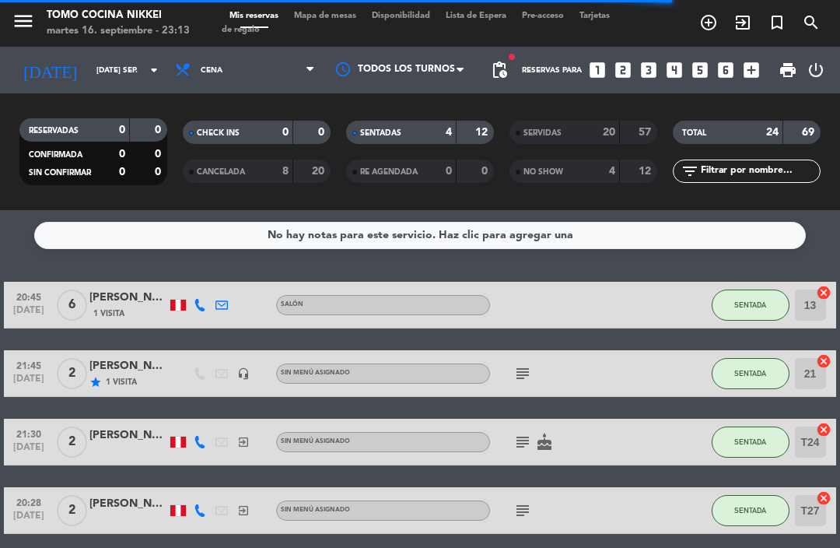
click at [740, 381] on button "SENTADA" at bounding box center [751, 373] width 78 height 31
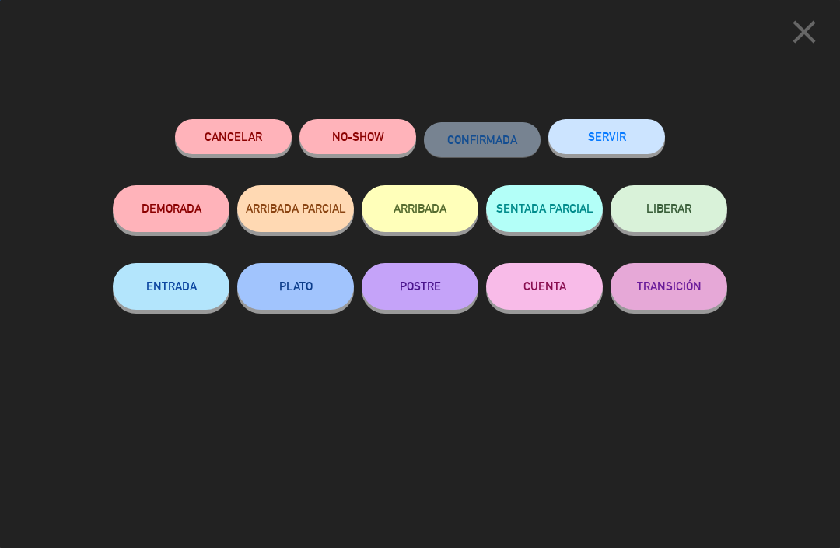
click at [630, 119] on div "SERVIR" at bounding box center [607, 152] width 117 height 66
click at [632, 133] on button "SERVIR" at bounding box center [607, 136] width 117 height 35
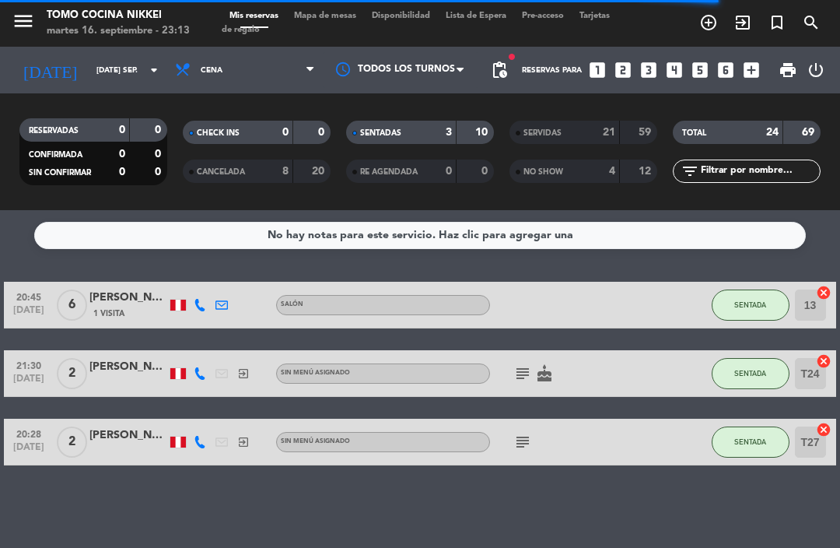
click at [762, 445] on span "SENTADA" at bounding box center [751, 441] width 32 height 9
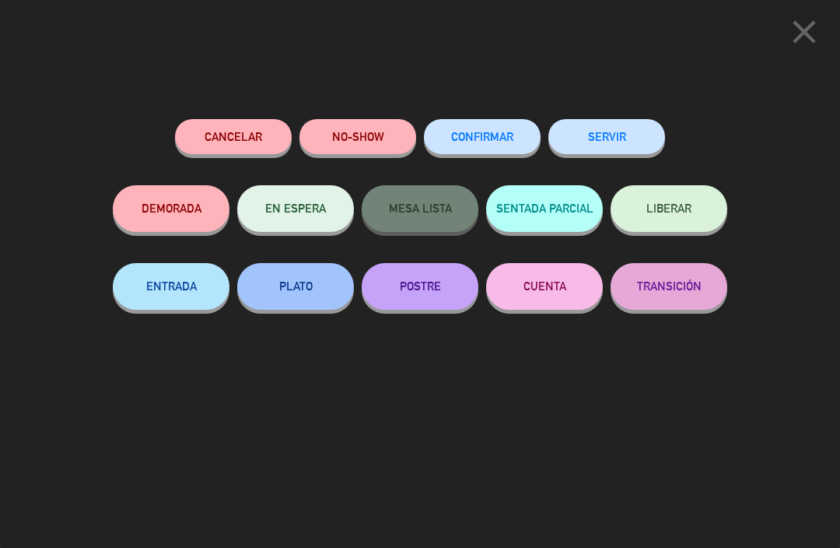
click at [634, 145] on button "SERVIR" at bounding box center [607, 136] width 117 height 35
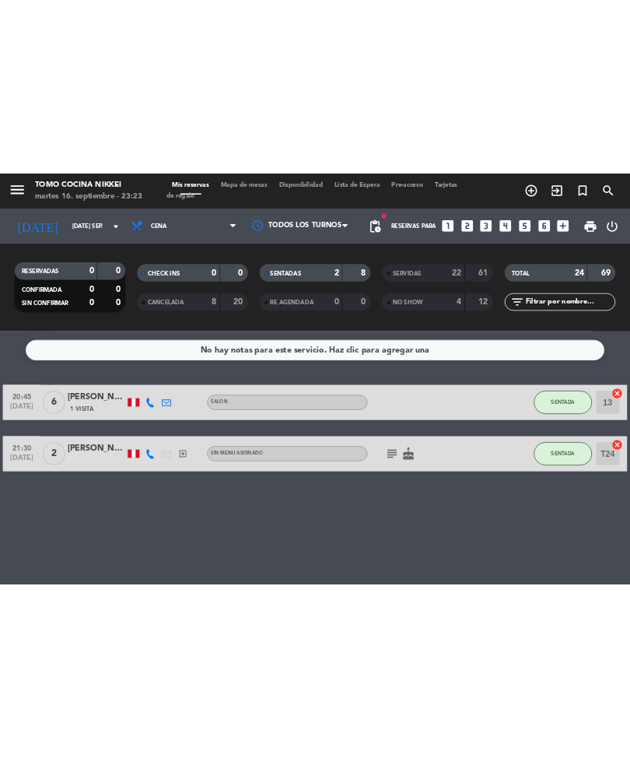
scroll to position [51, 0]
